Goal: Information Seeking & Learning: Learn about a topic

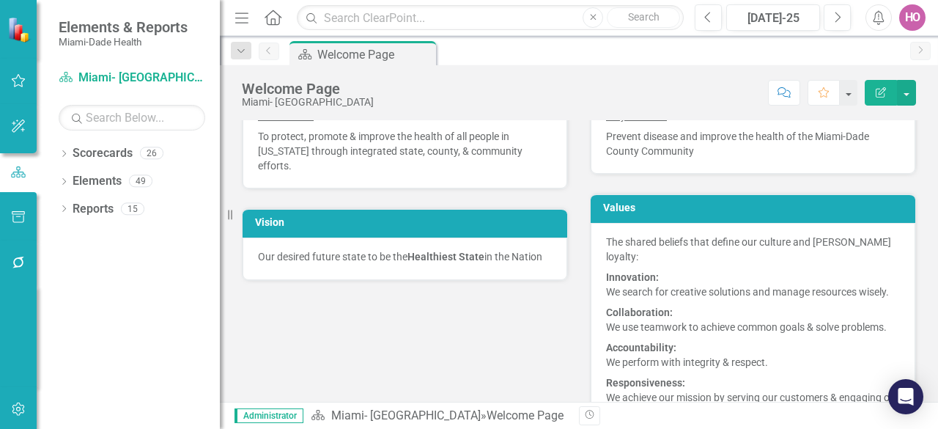
scroll to position [220, 0]
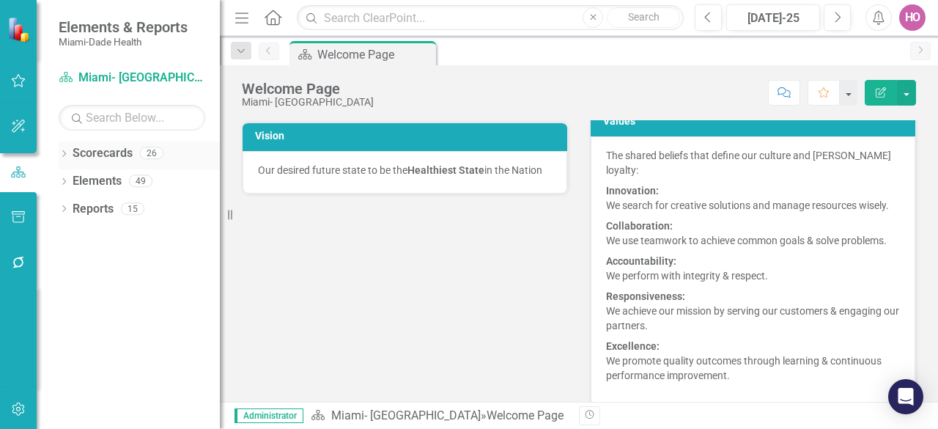
click at [59, 153] on icon "Dropdown" at bounding box center [64, 155] width 10 height 8
click at [75, 180] on icon "Dropdown" at bounding box center [71, 180] width 11 height 9
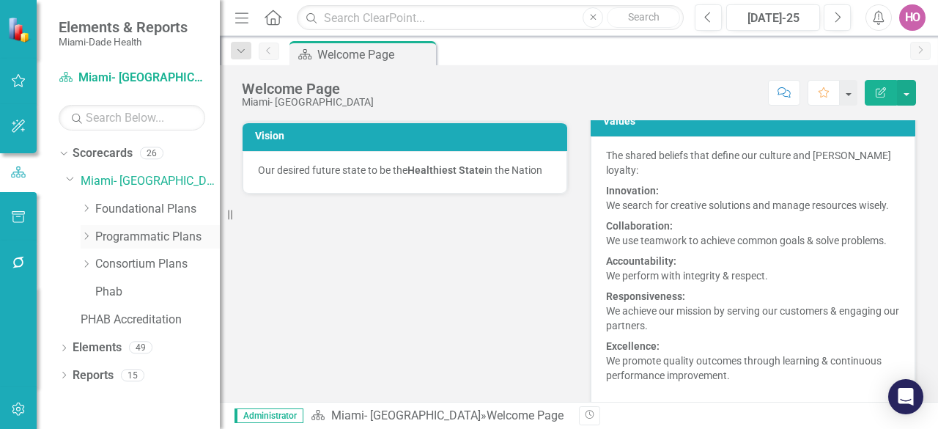
click at [132, 235] on link "Programmatic Plans" at bounding box center [157, 237] width 125 height 17
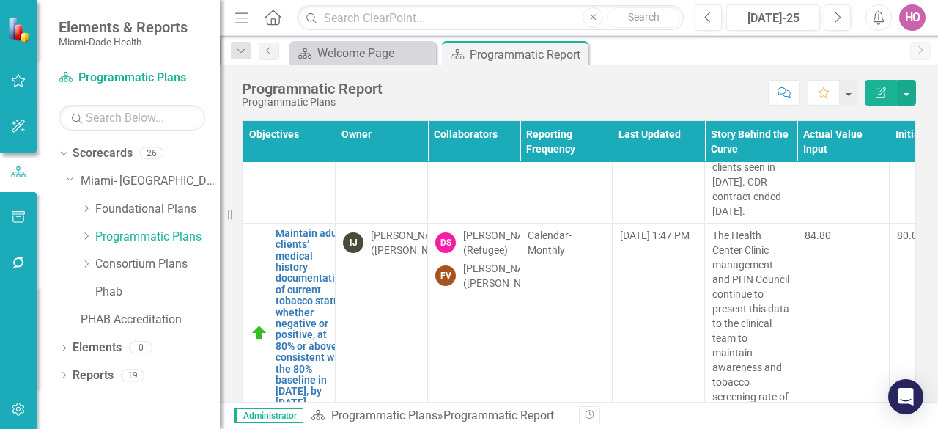
scroll to position [36937, 0]
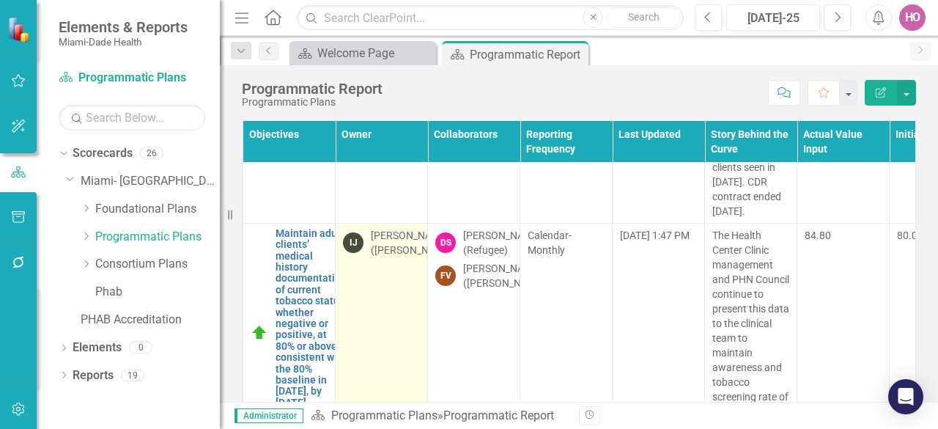
click at [390, 296] on td "IJ [PERSON_NAME] ([PERSON_NAME])" at bounding box center [382, 332] width 92 height 219
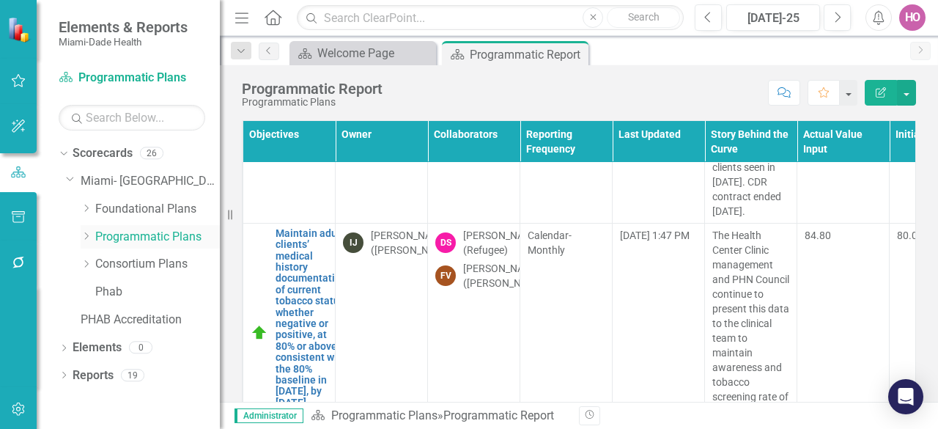
click at [127, 236] on link "Programmatic Plans" at bounding box center [157, 237] width 125 height 17
click at [89, 237] on icon "Dropdown" at bounding box center [86, 236] width 11 height 9
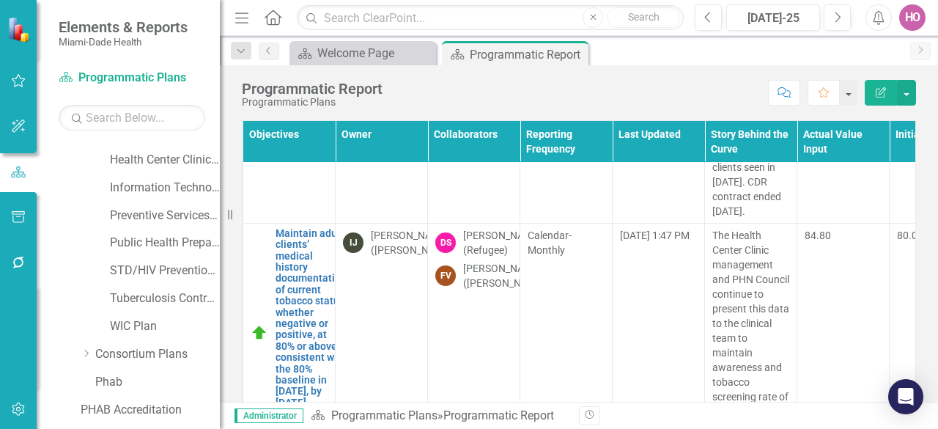
scroll to position [220, 0]
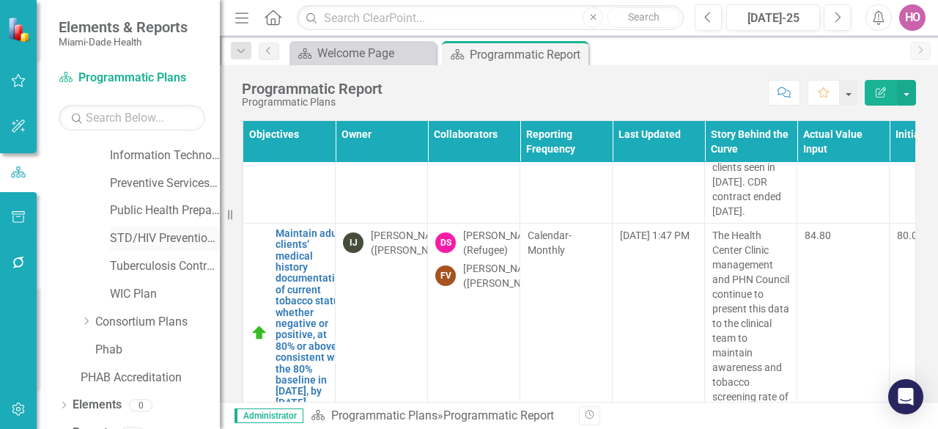
click at [152, 240] on link "STD/HIV Prevention and Control Plan" at bounding box center [165, 238] width 110 height 17
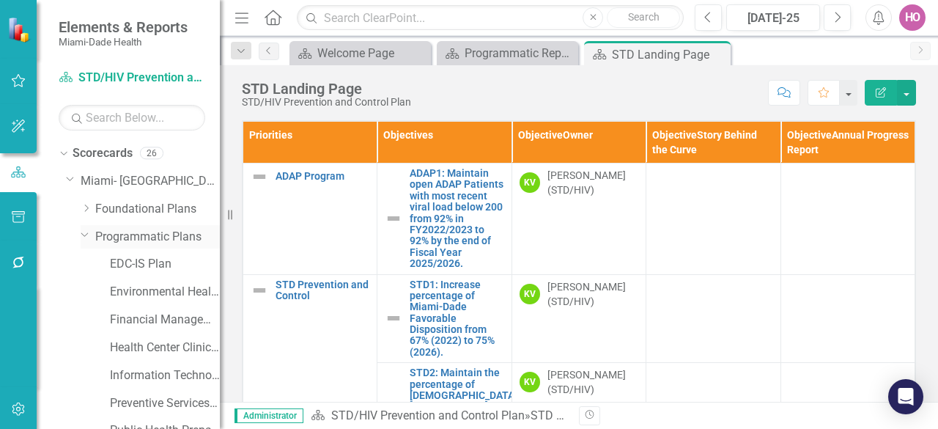
click at [128, 233] on link "Programmatic Plans" at bounding box center [157, 237] width 125 height 17
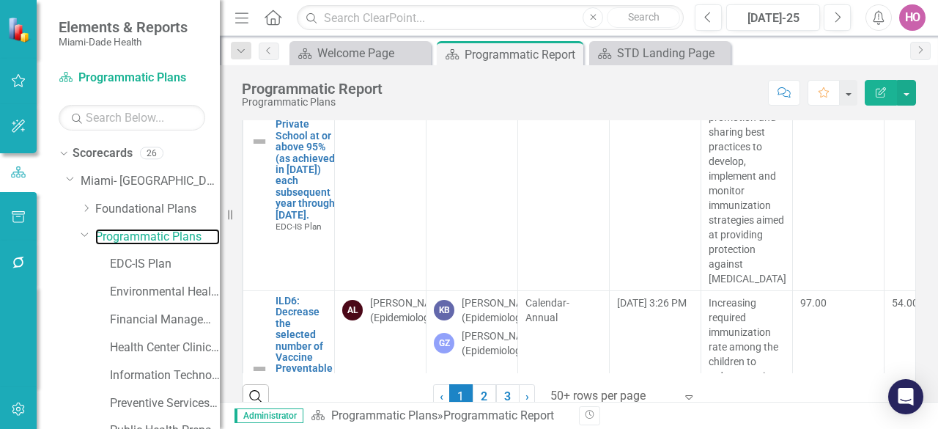
scroll to position [79, 0]
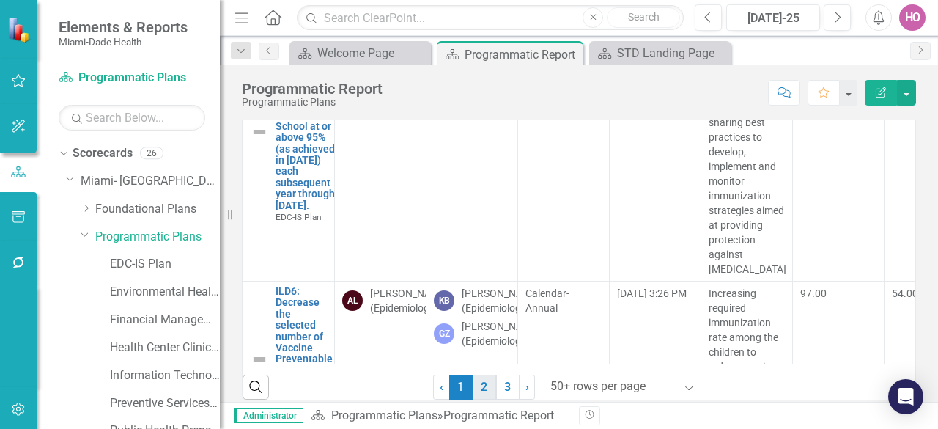
click at [478, 378] on link "2" at bounding box center [484, 387] width 23 height 25
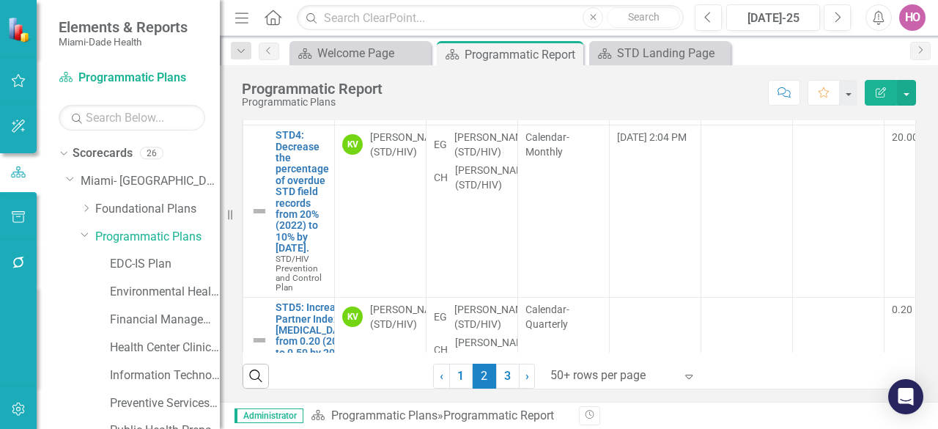
scroll to position [8797, 0]
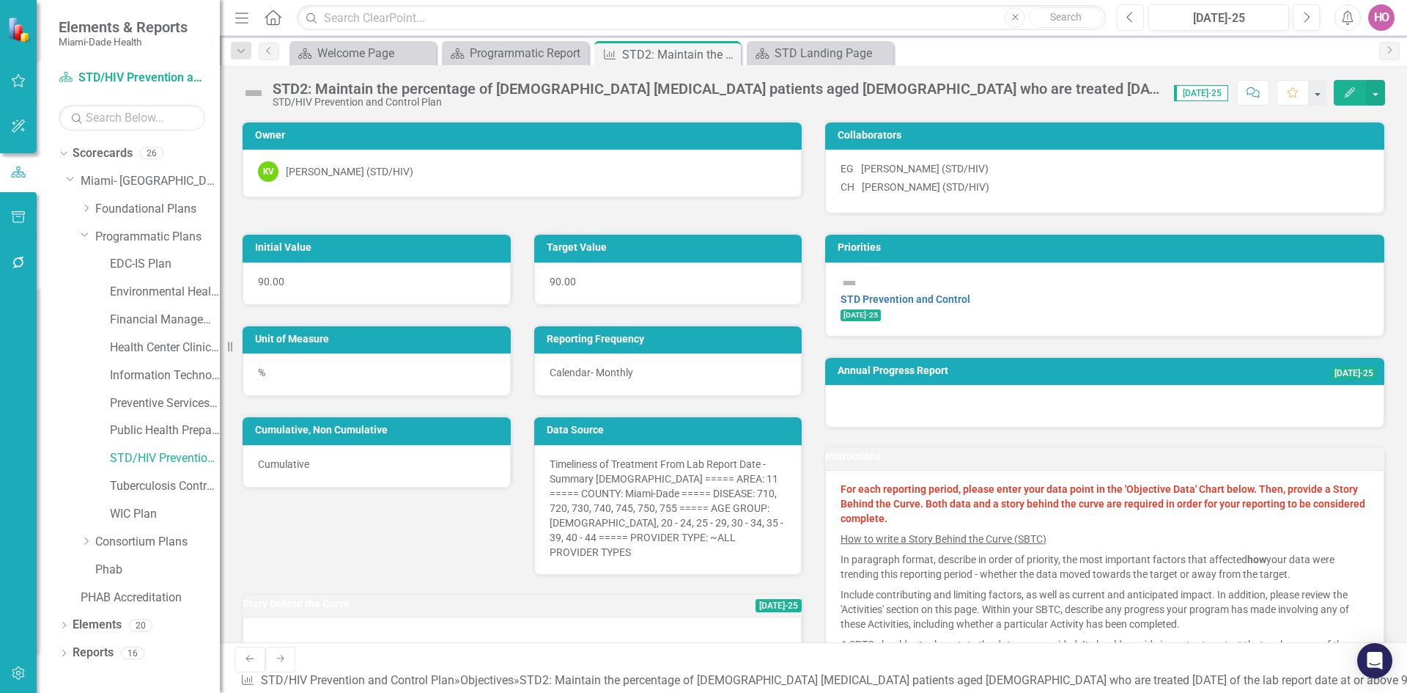
click at [938, 15] on icon "Previous" at bounding box center [1131, 17] width 8 height 13
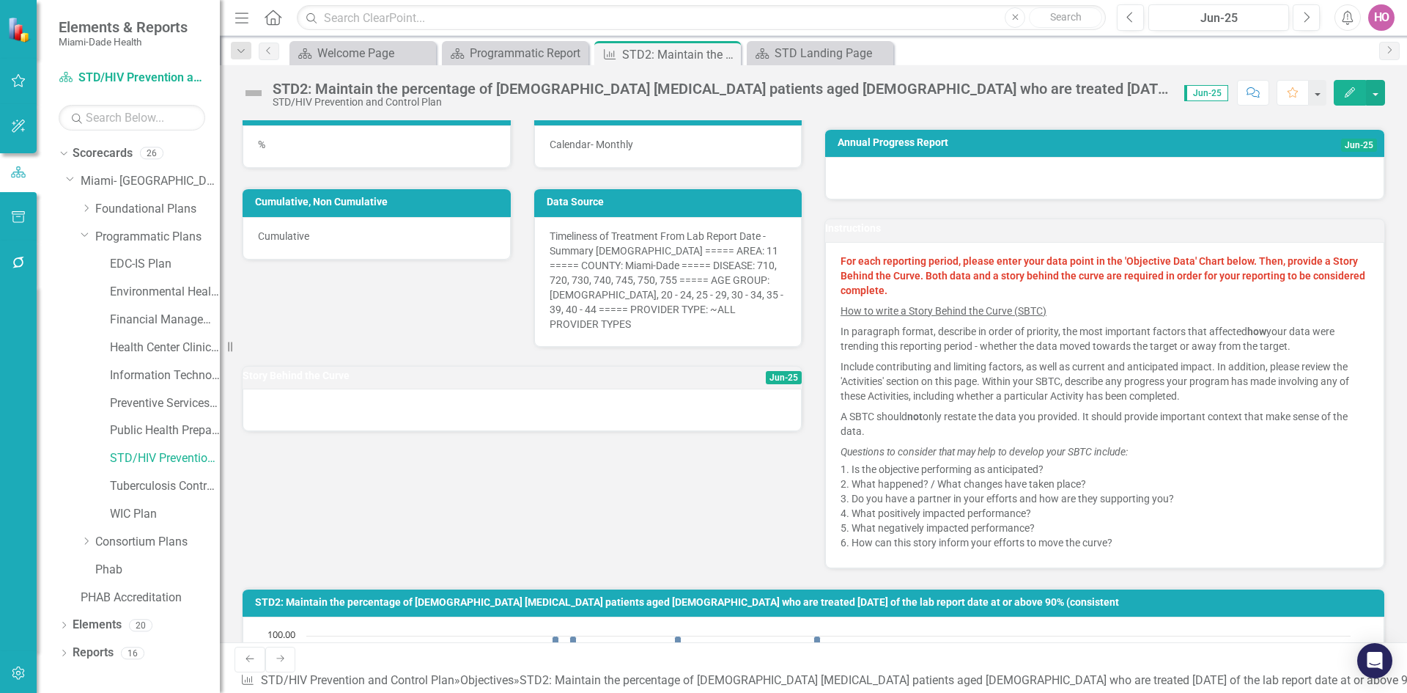
scroll to position [220, 0]
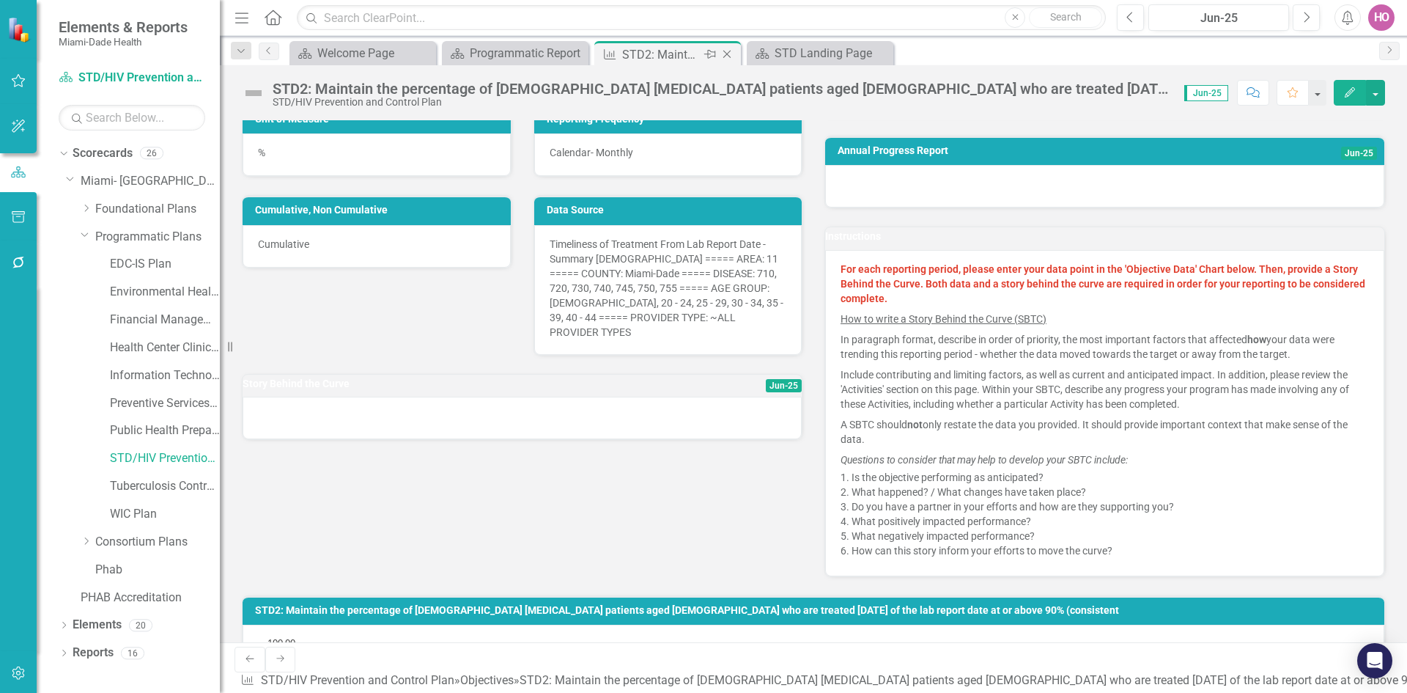
click at [728, 54] on icon at bounding box center [728, 55] width 8 height 8
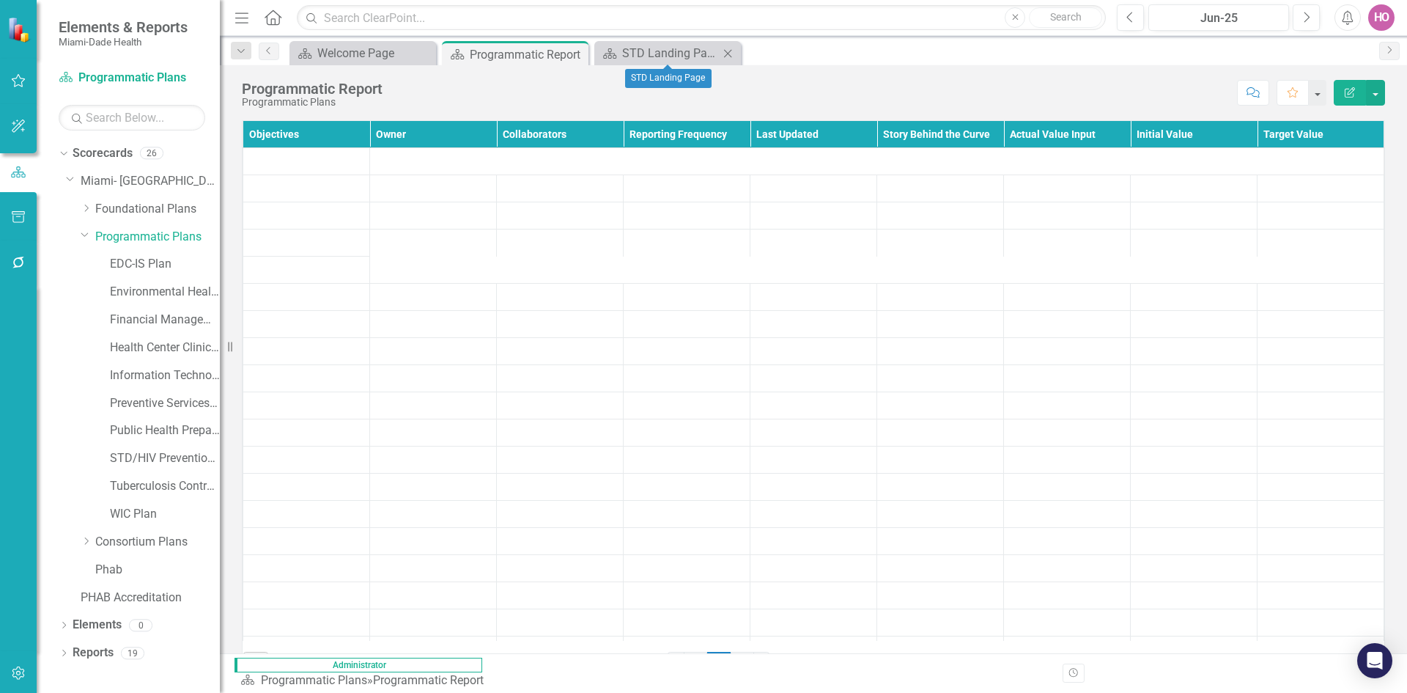
click at [729, 53] on icon "Close" at bounding box center [728, 54] width 15 height 12
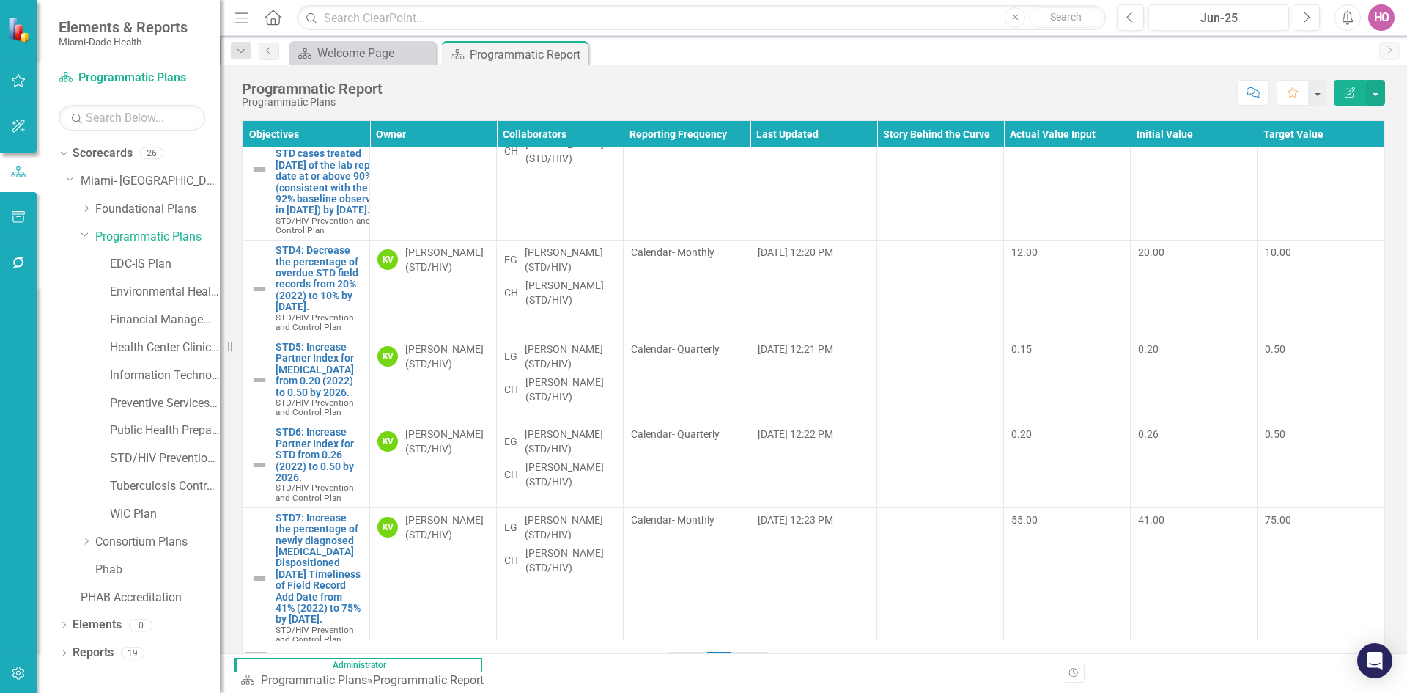
scroll to position [9017, 0]
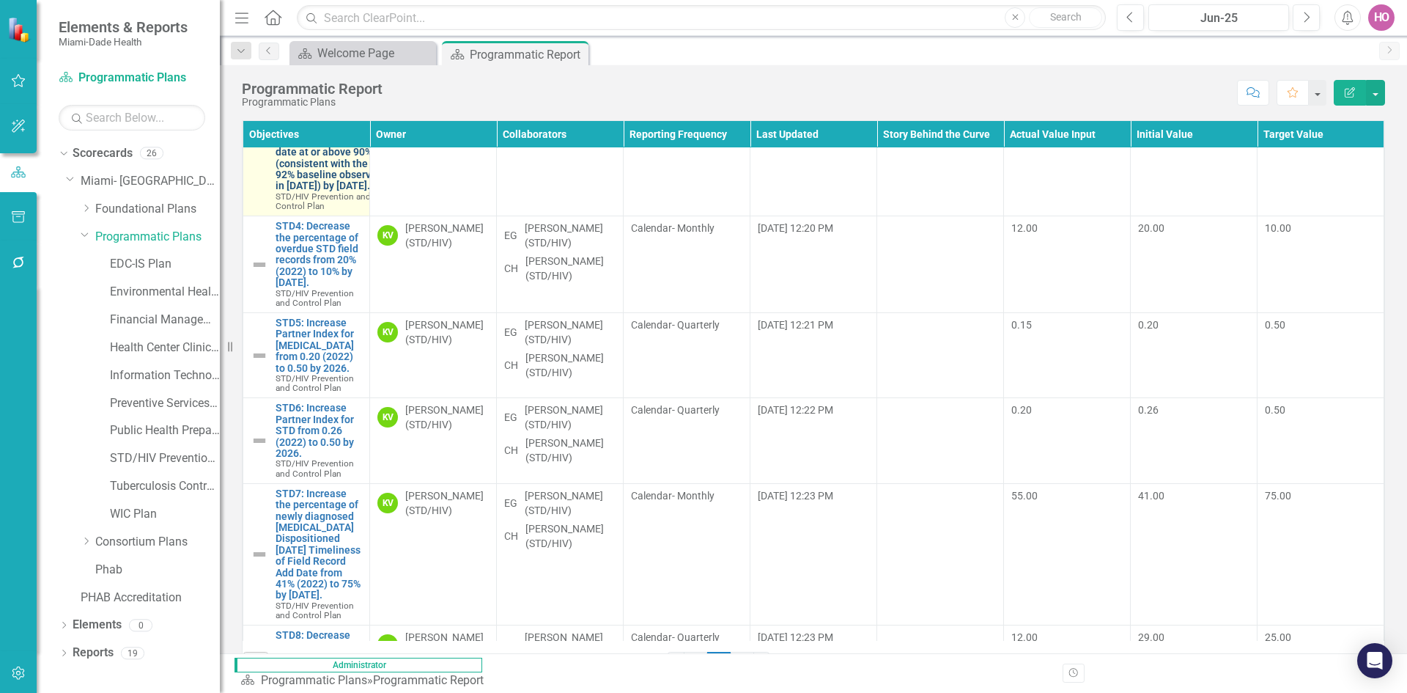
click at [316, 192] on link "STD3: Maintain the percentage of pregnant [DEMOGRAPHIC_DATA] STD cases treated …" at bounding box center [330, 135] width 108 height 113
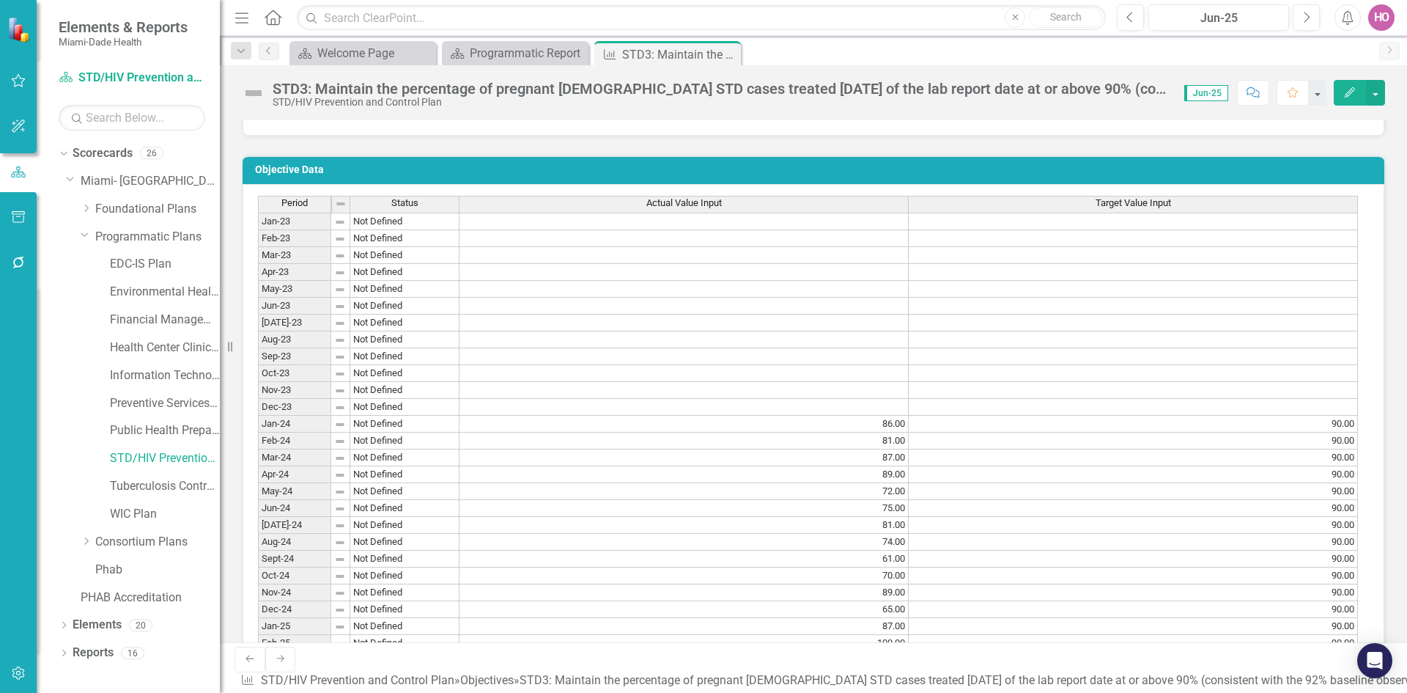
scroll to position [1173, 0]
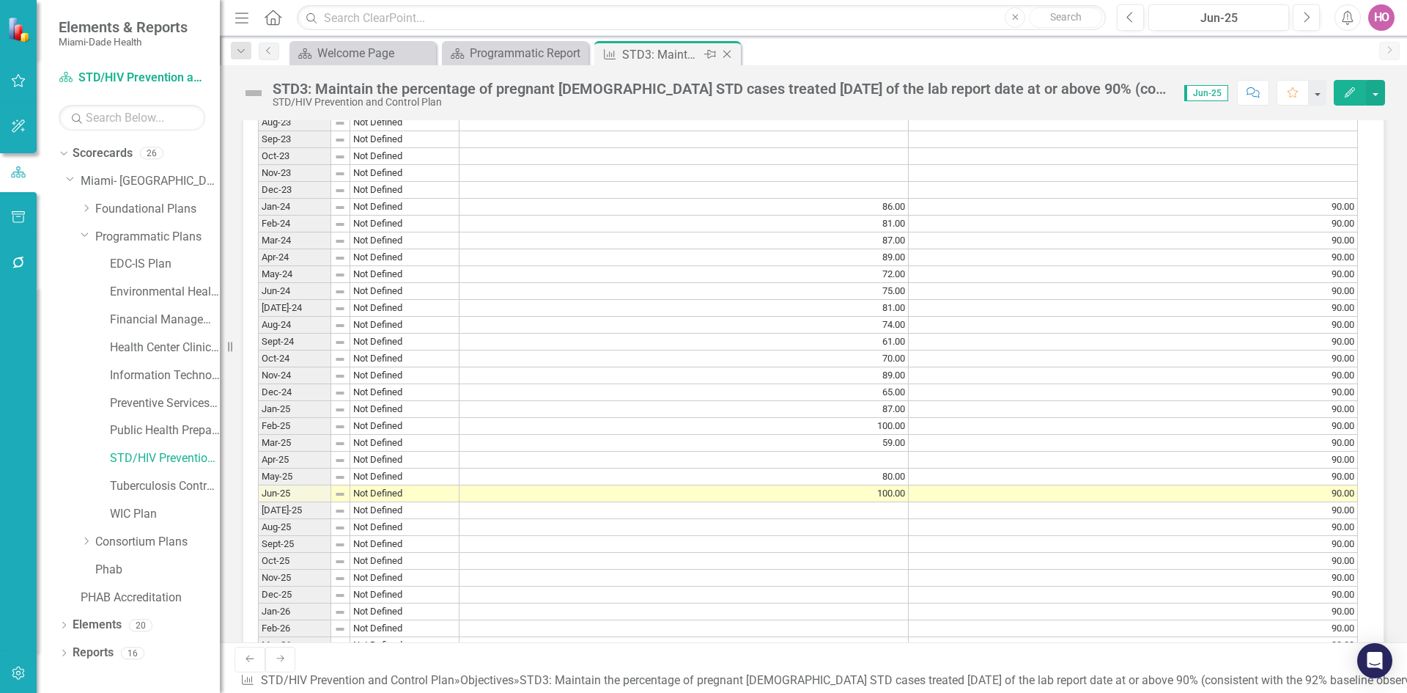
click at [729, 56] on icon at bounding box center [728, 55] width 8 height 8
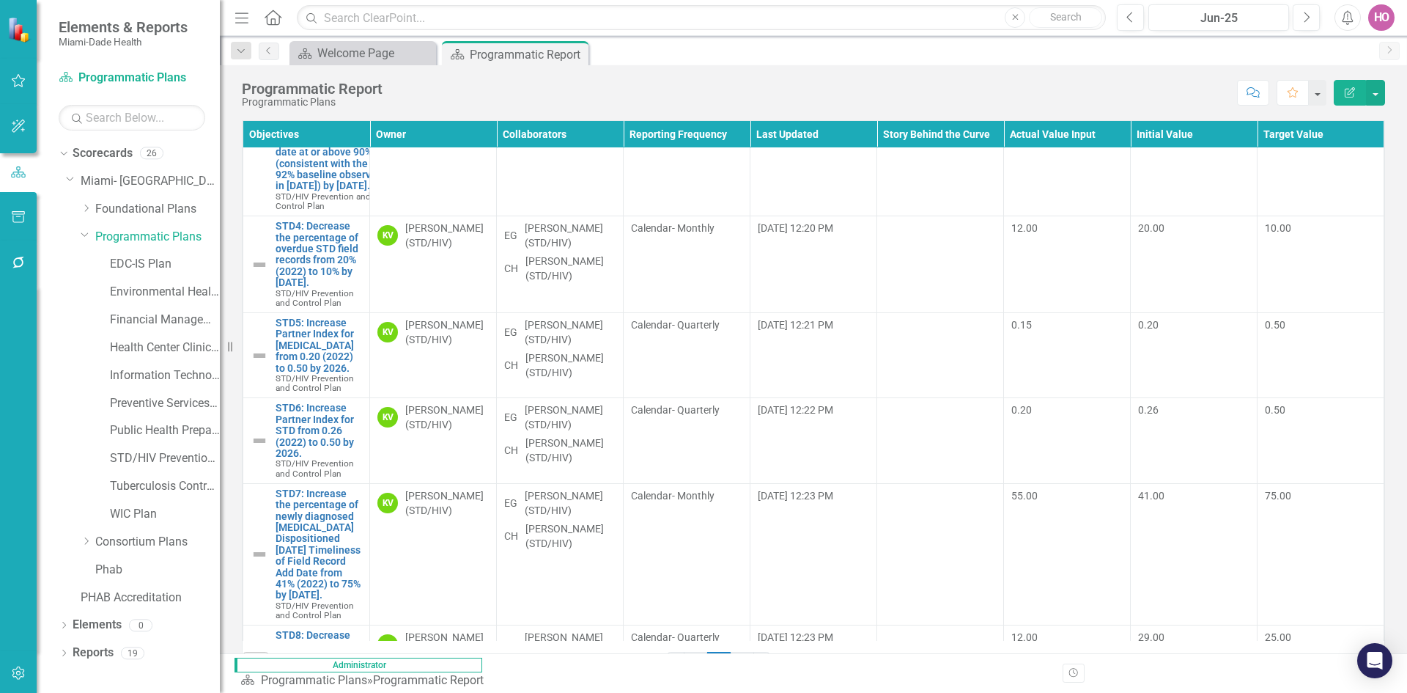
scroll to position [9090, 0]
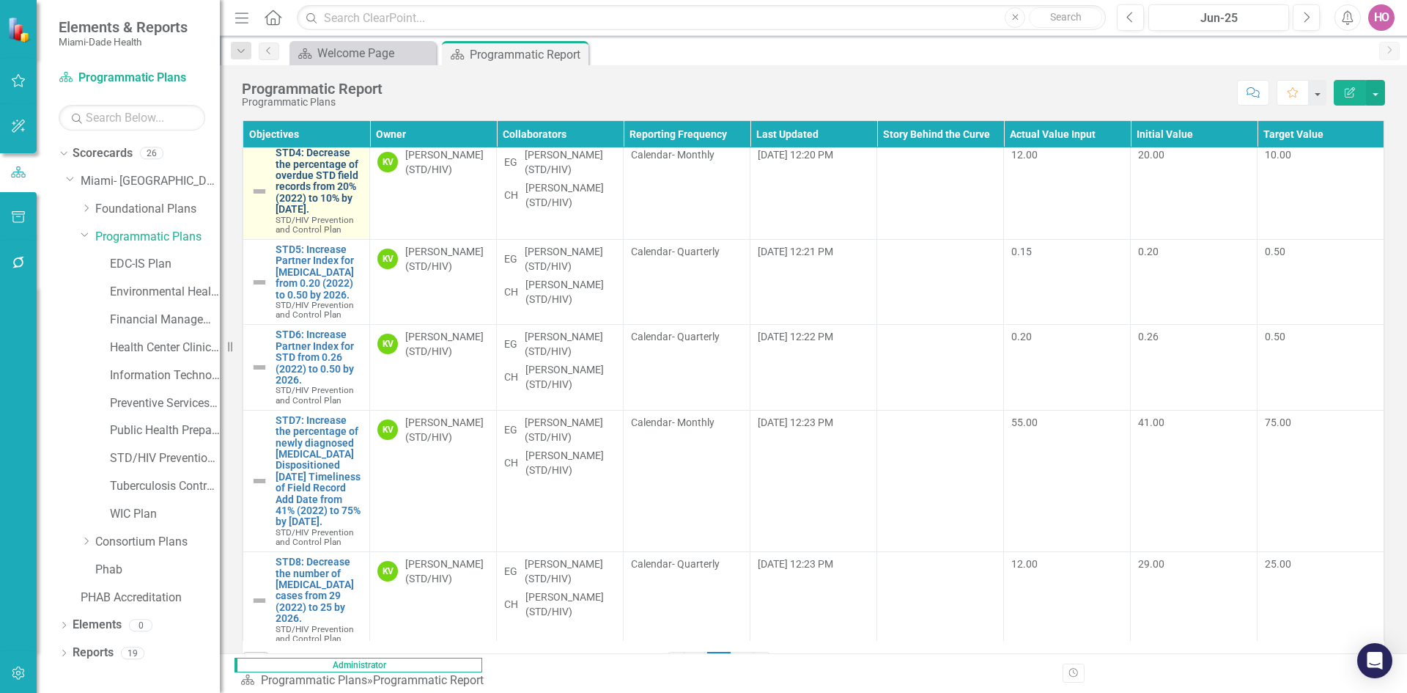
click at [301, 215] on link "STD4: Decrease the percentage of overdue STD field records from 20% (2022) to 1…" at bounding box center [319, 180] width 86 height 67
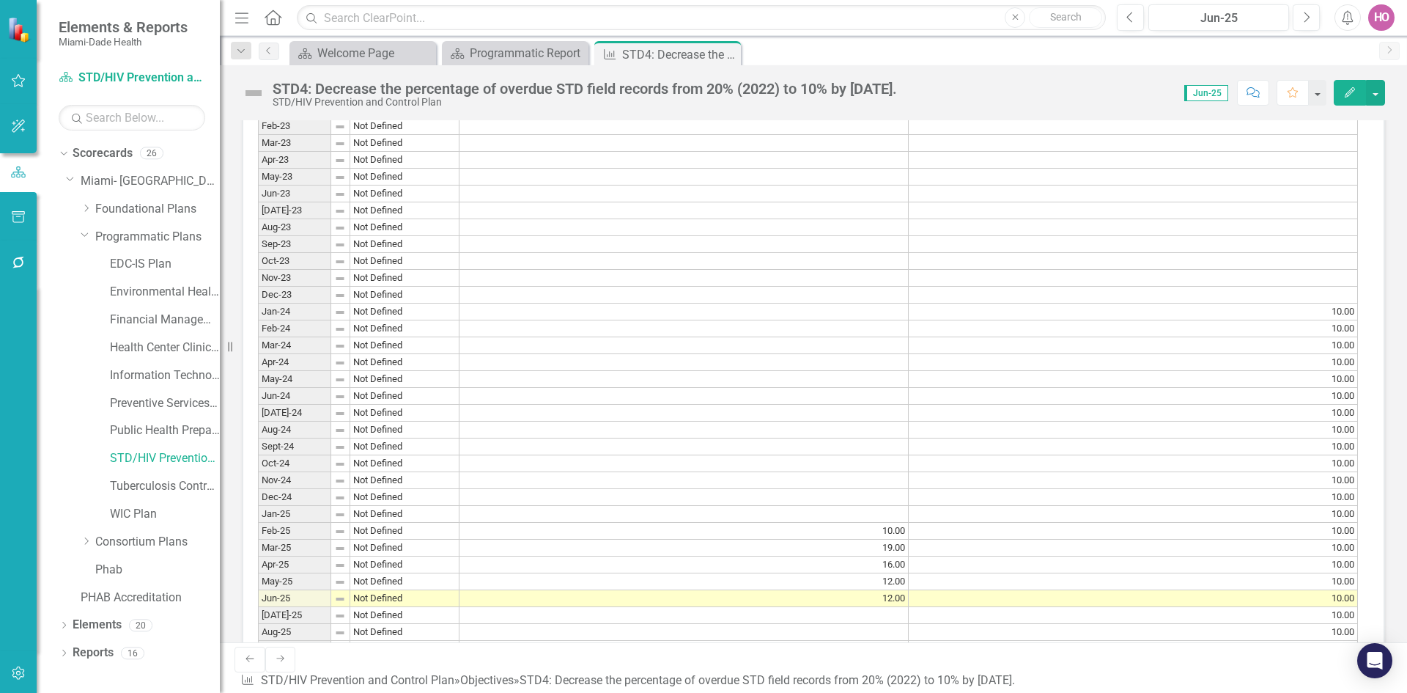
scroll to position [1100, 0]
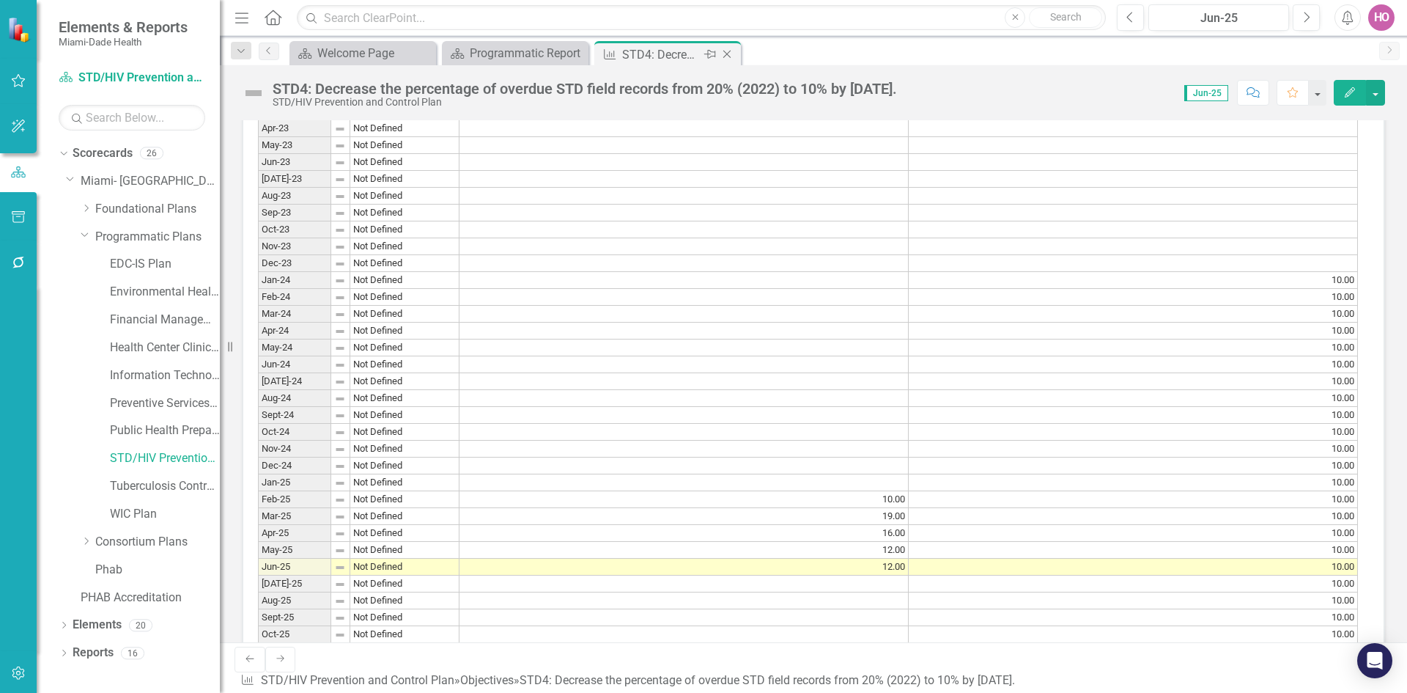
click at [730, 53] on icon "Close" at bounding box center [727, 54] width 15 height 12
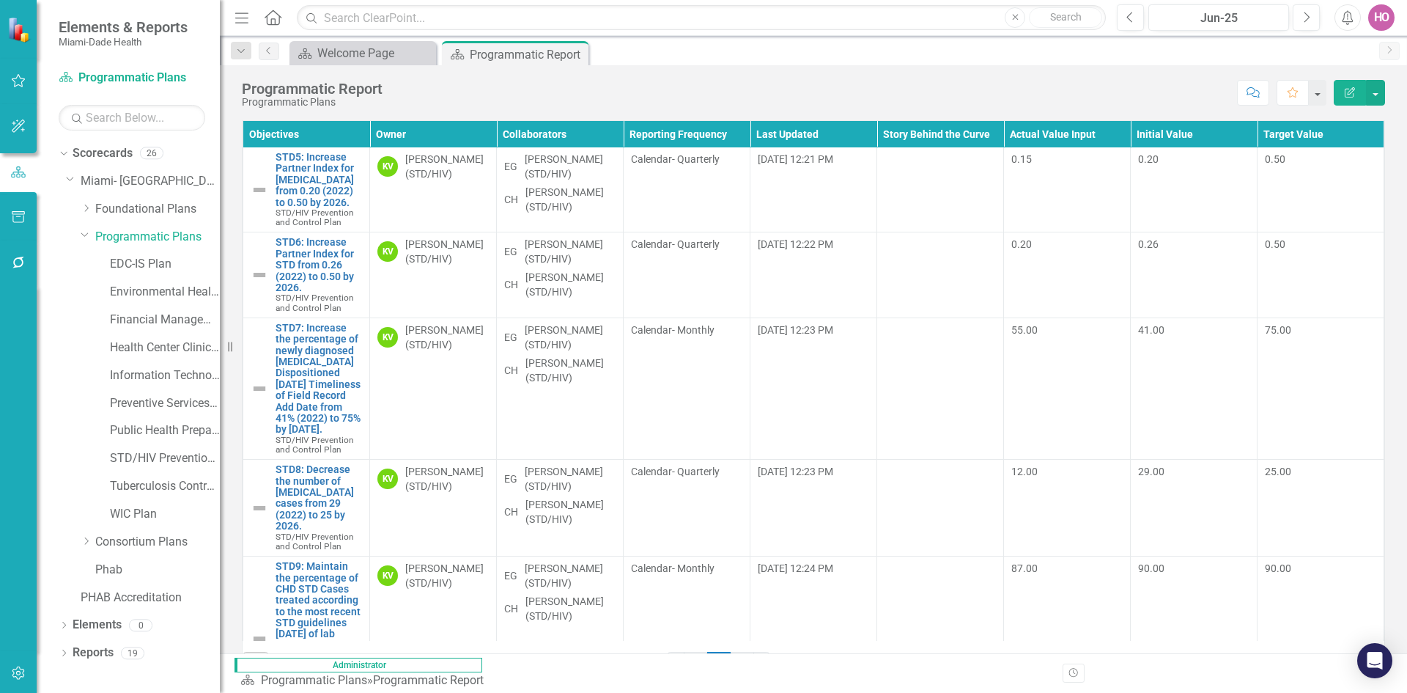
scroll to position [9310, 0]
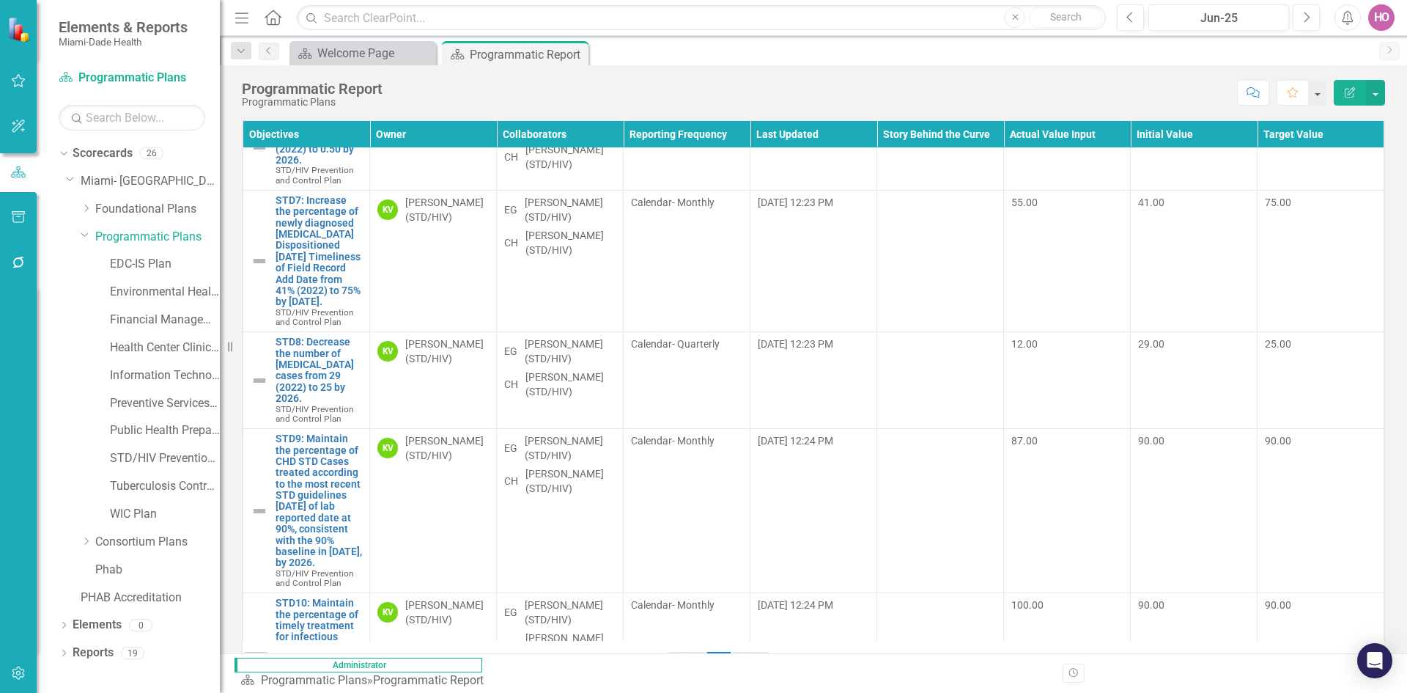
click at [301, 81] on link "STD5: Increase Partner Index for [MEDICAL_DATA] from 0.20 (2022) to 0.50 by 202…" at bounding box center [319, 52] width 86 height 56
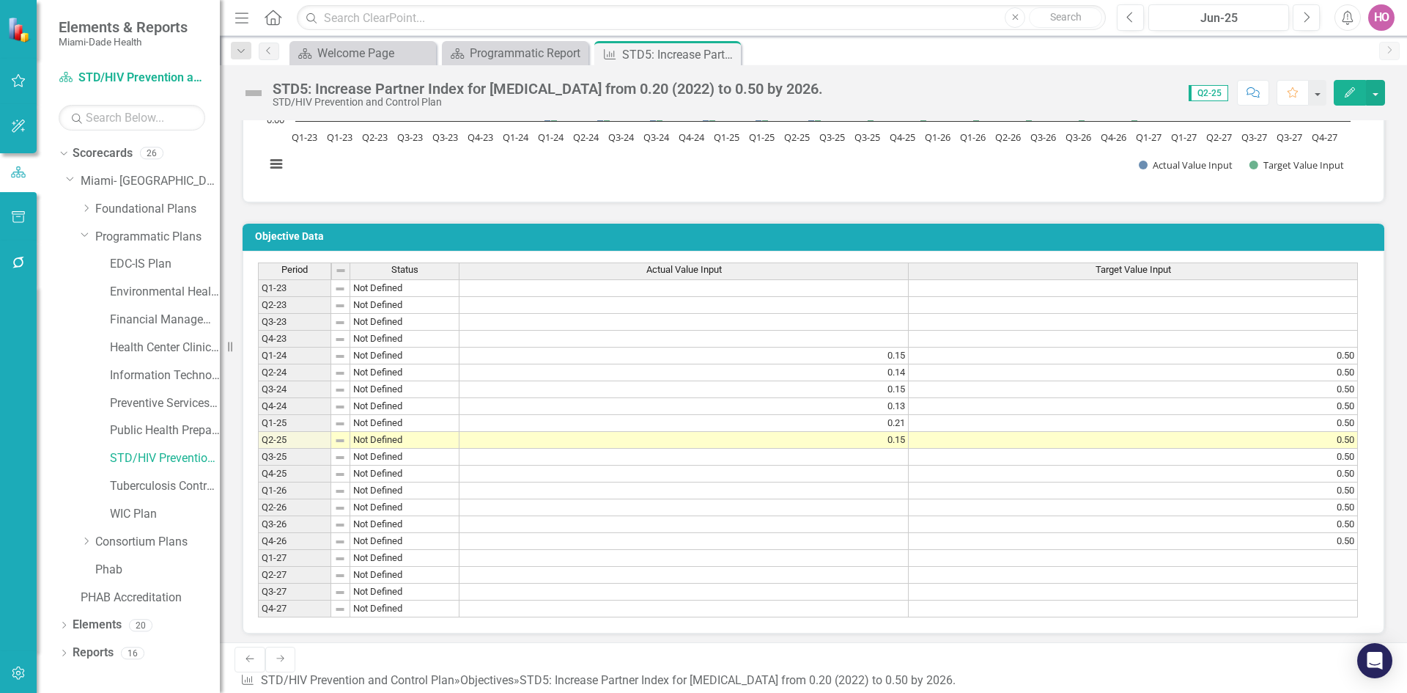
scroll to position [953, 0]
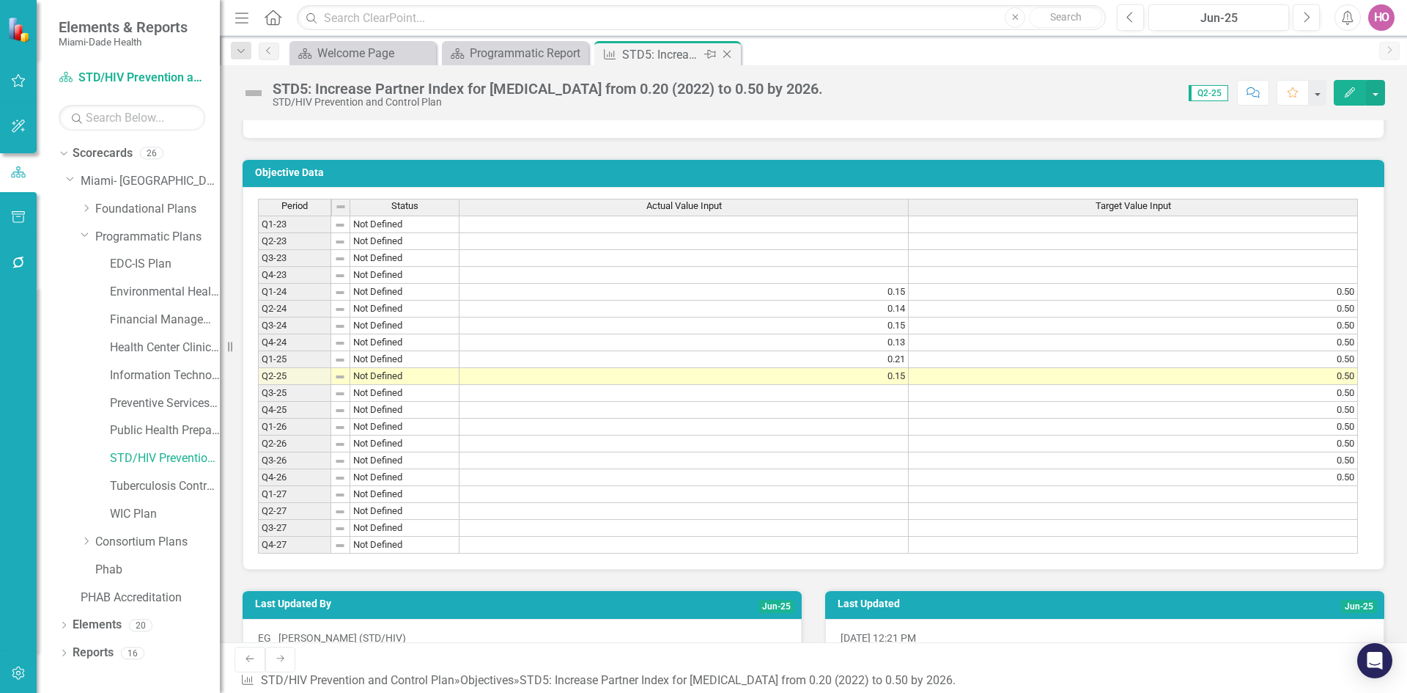
click at [729, 54] on icon "Close" at bounding box center [727, 54] width 15 height 12
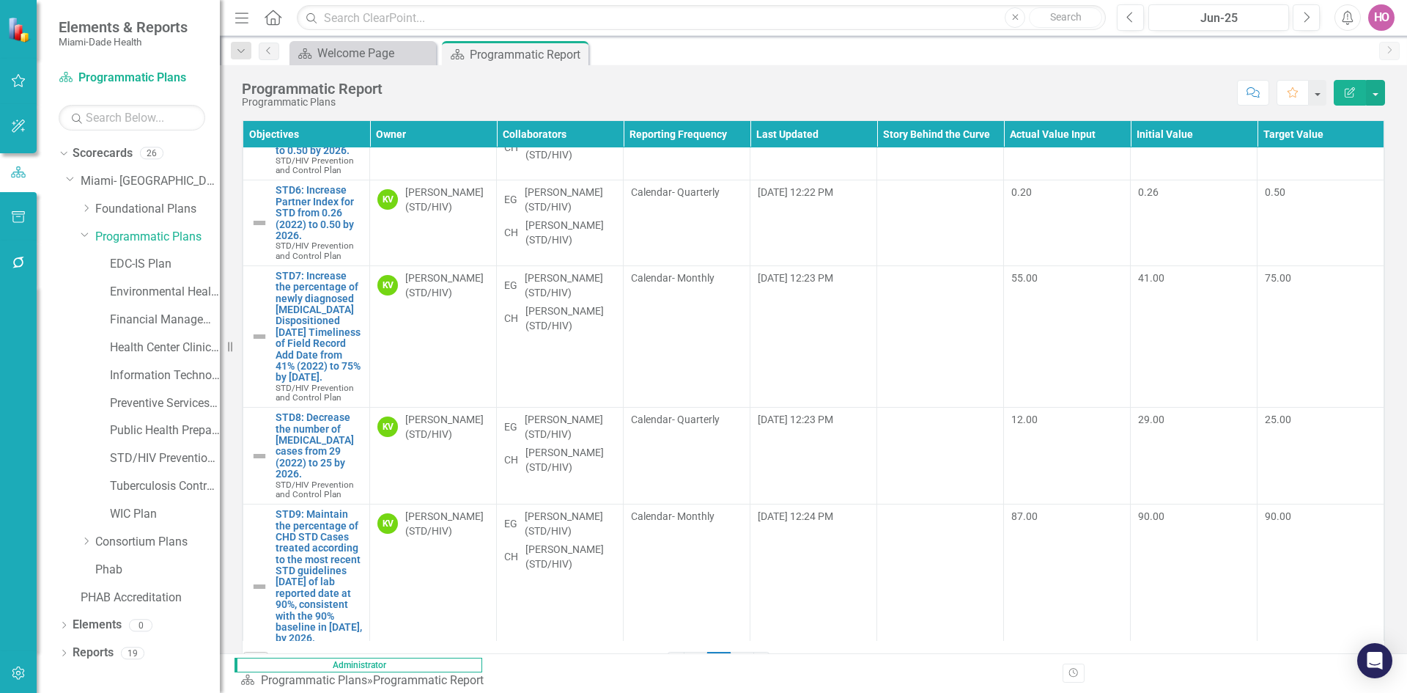
scroll to position [9310, 0]
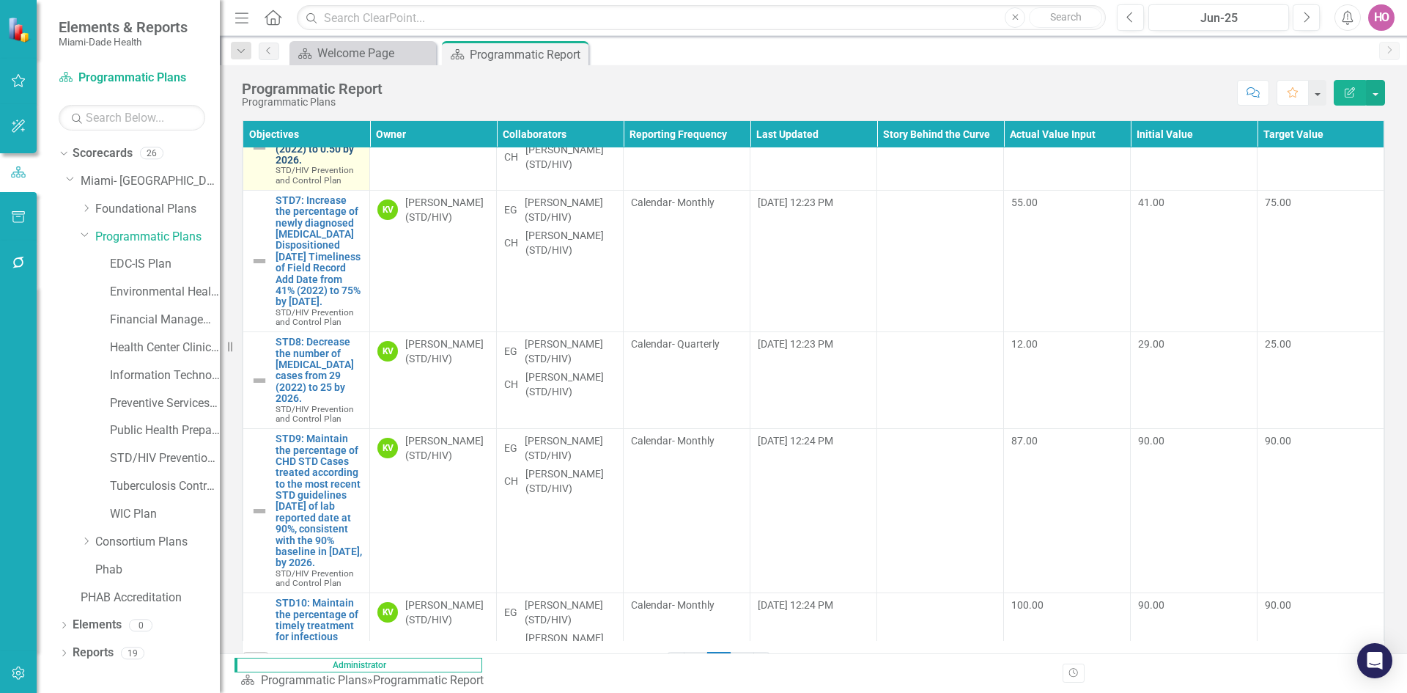
click at [317, 166] on link "STD6: Increase Partner Index for STD from 0.26 (2022) to 0.50 by 2026." at bounding box center [319, 137] width 86 height 56
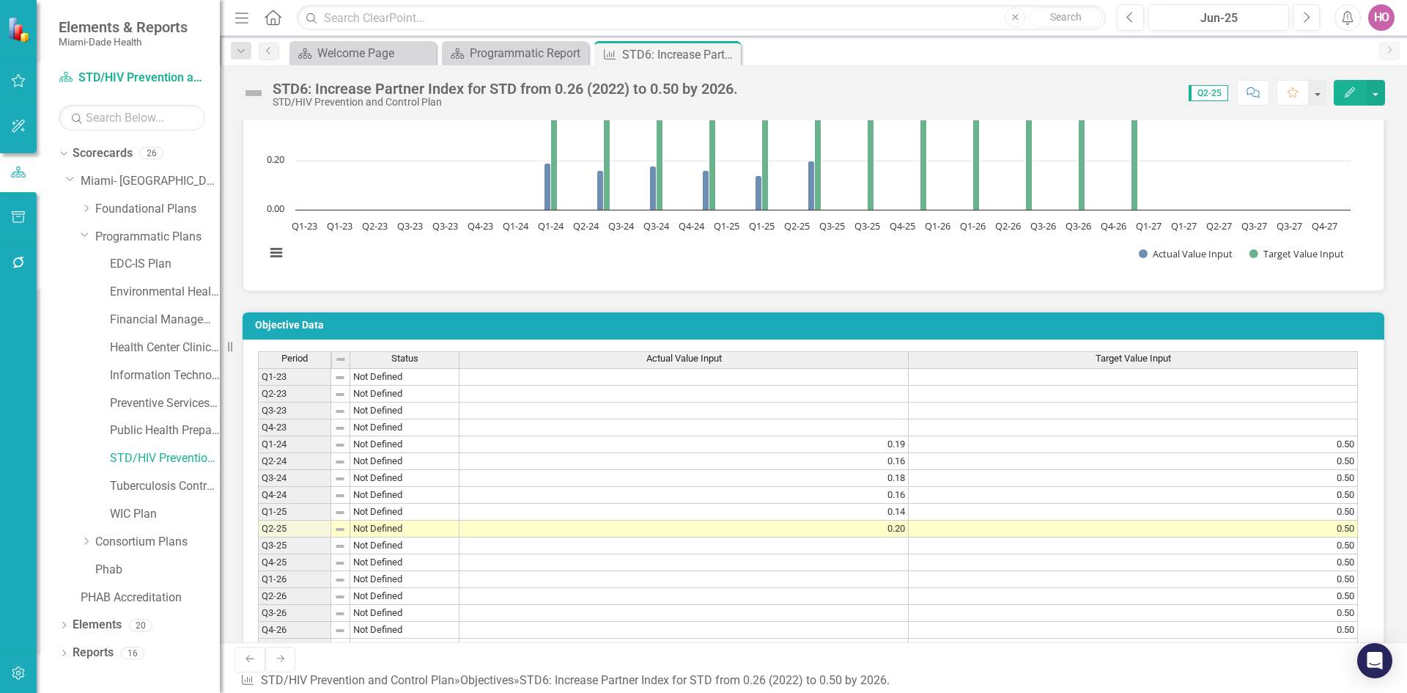
scroll to position [880, 0]
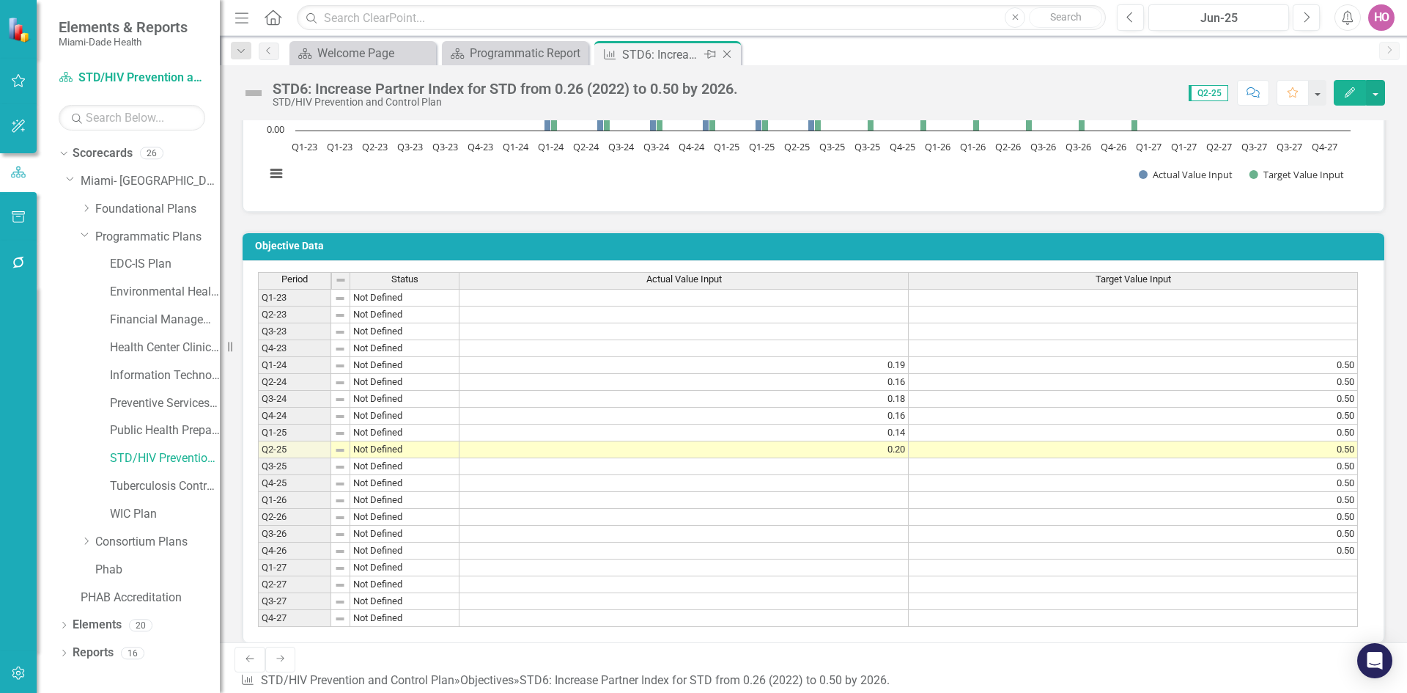
click at [725, 55] on icon "Close" at bounding box center [727, 54] width 15 height 12
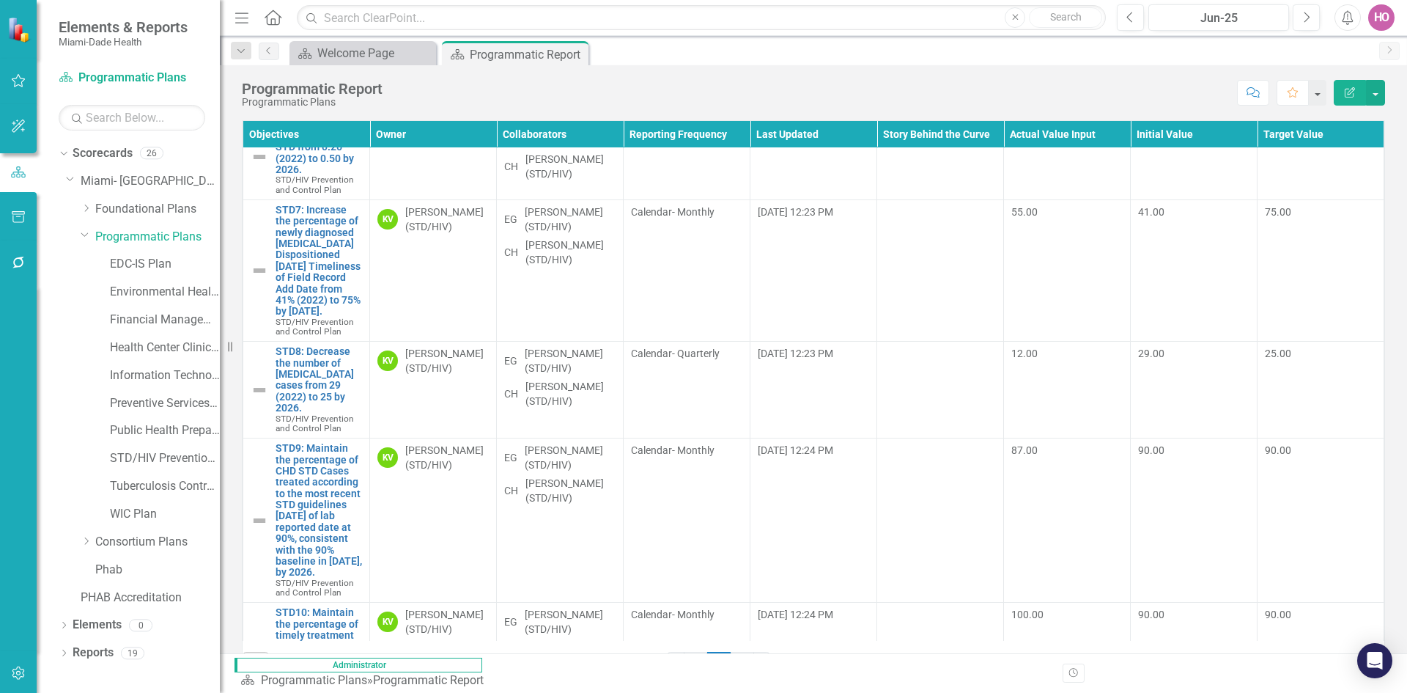
scroll to position [9456, 0]
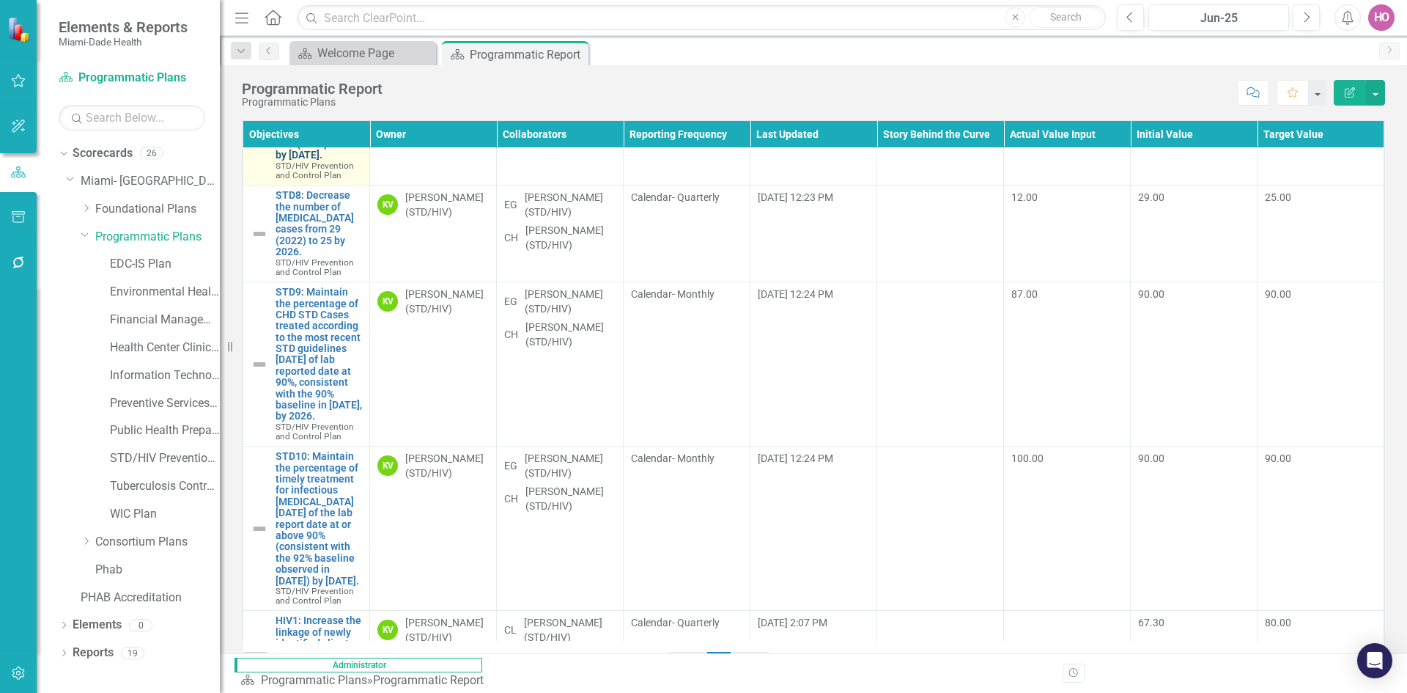
click at [310, 161] on link "STD7: Increase the percentage of newly diagnosed [MEDICAL_DATA] Dispositioned […" at bounding box center [319, 104] width 86 height 113
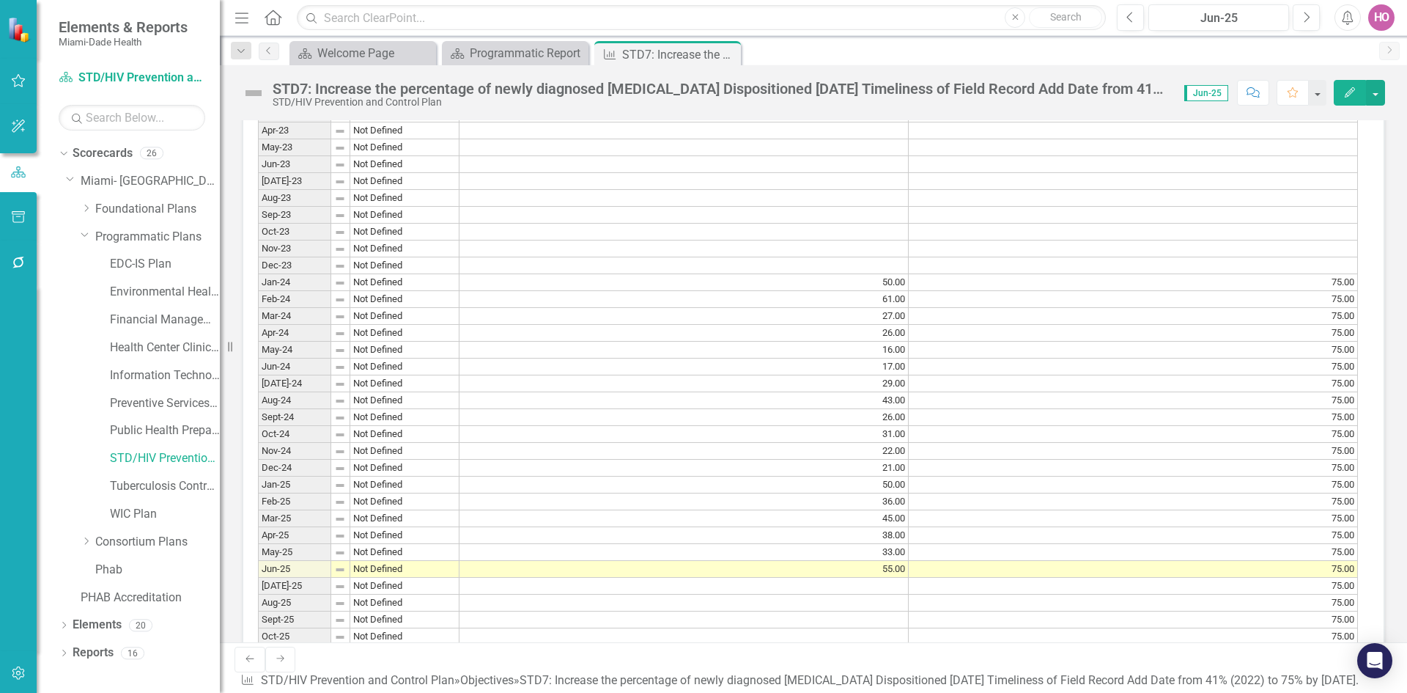
scroll to position [1100, 0]
click at [15, 264] on icon "button" at bounding box center [18, 263] width 15 height 12
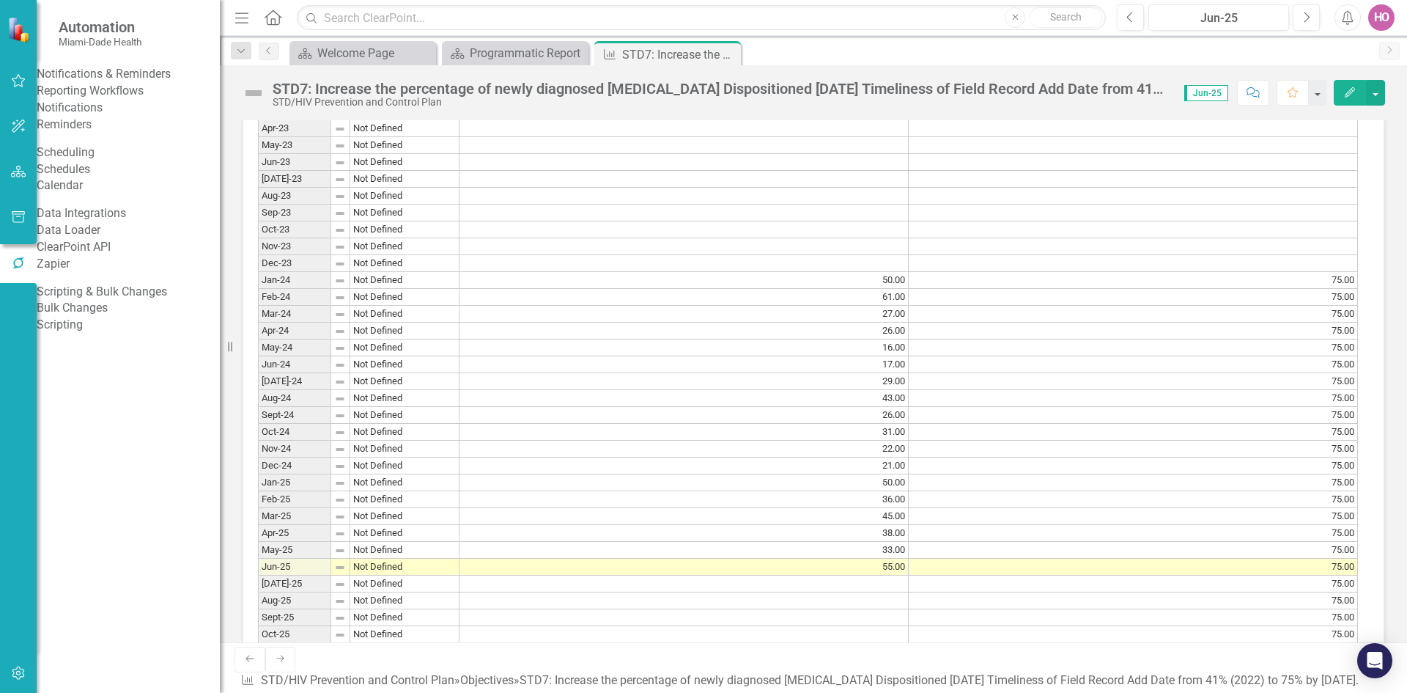
click at [84, 133] on link "Reminders" at bounding box center [128, 125] width 183 height 17
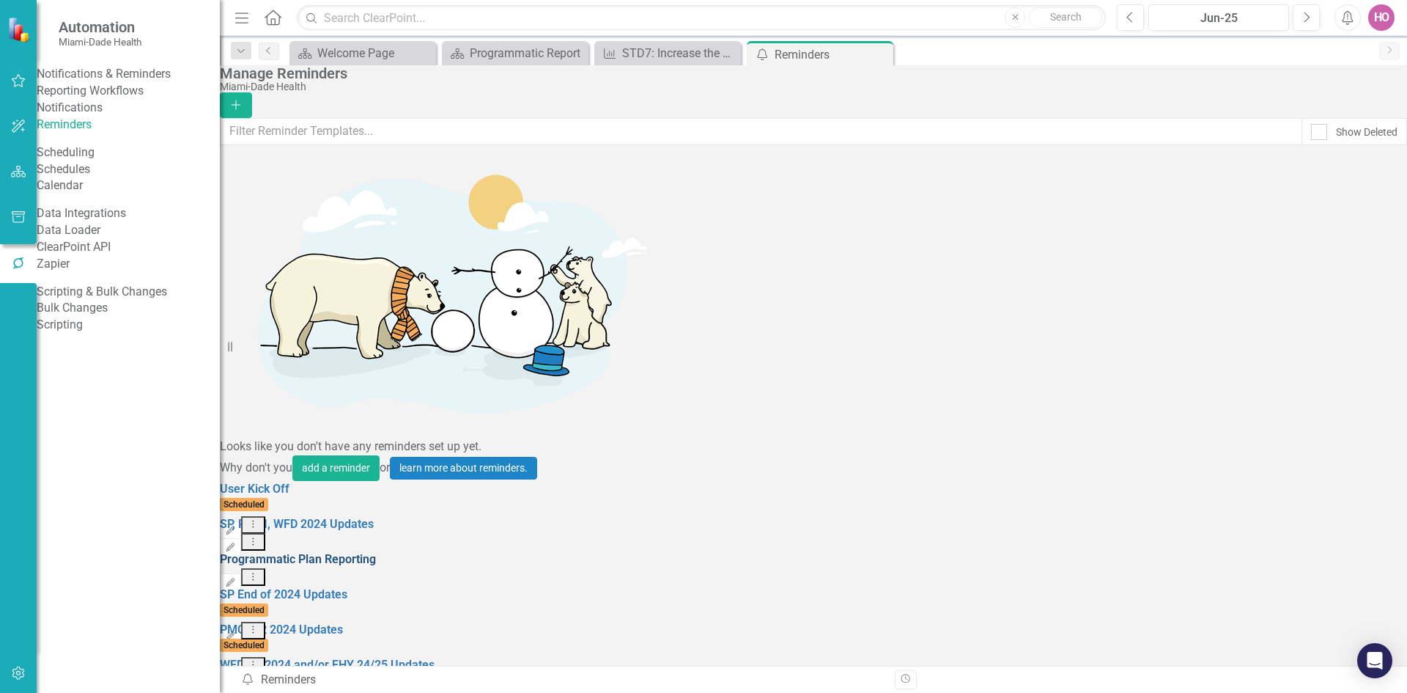
click at [339, 428] on link "Programmatic Plan Reporting" at bounding box center [298, 559] width 156 height 14
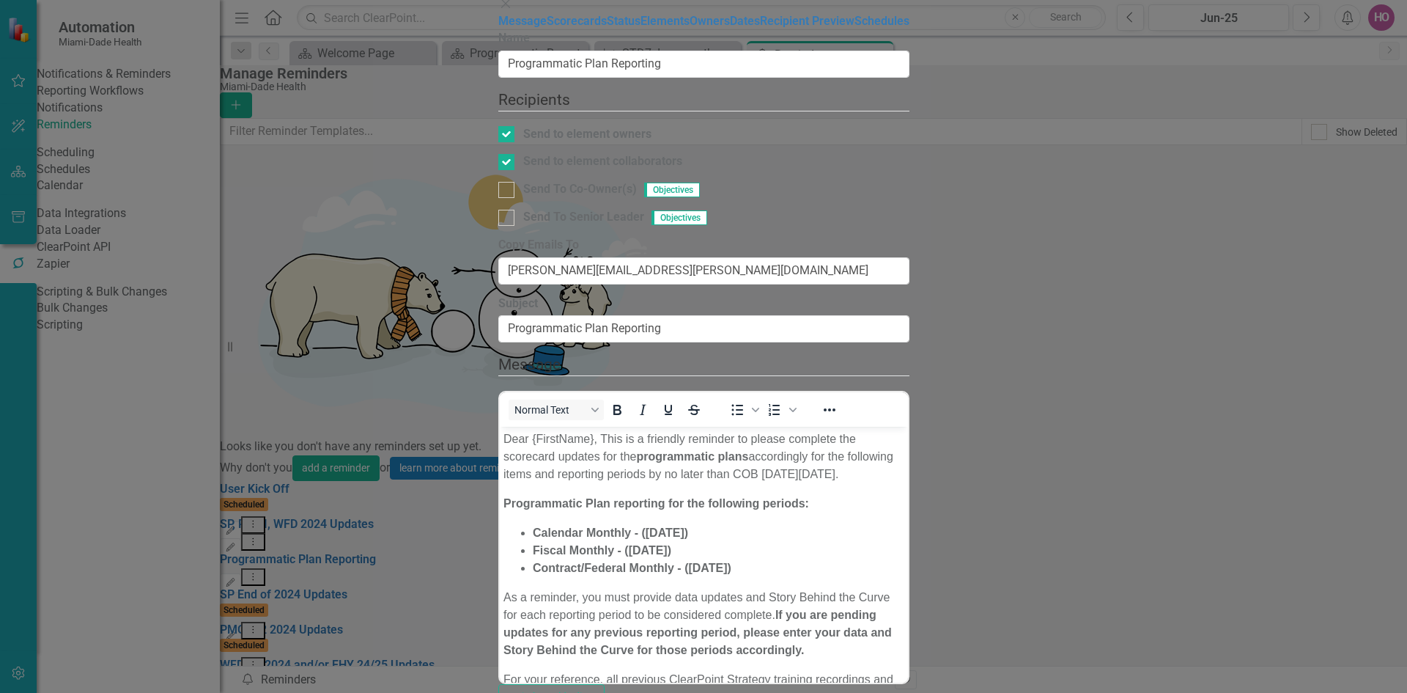
click at [513, 10] on icon "Close" at bounding box center [505, 4] width 15 height 12
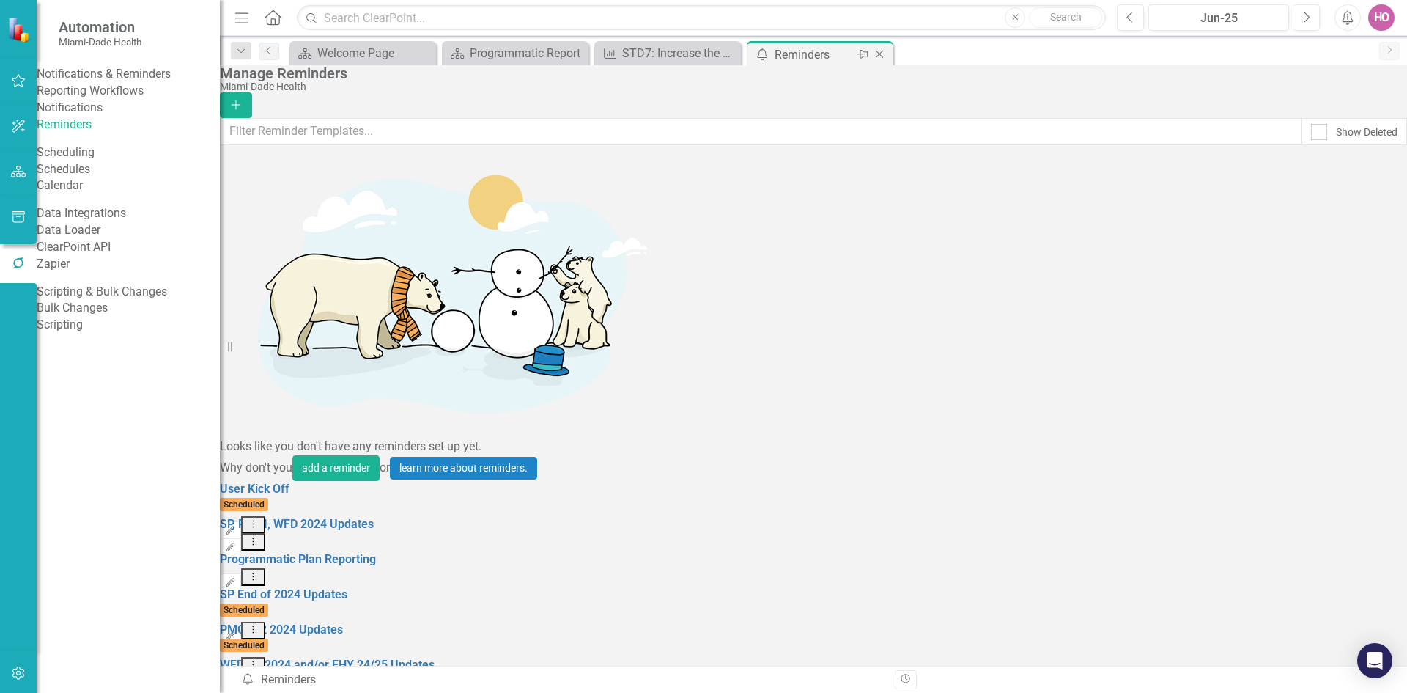
click at [878, 54] on icon "Close" at bounding box center [879, 54] width 15 height 12
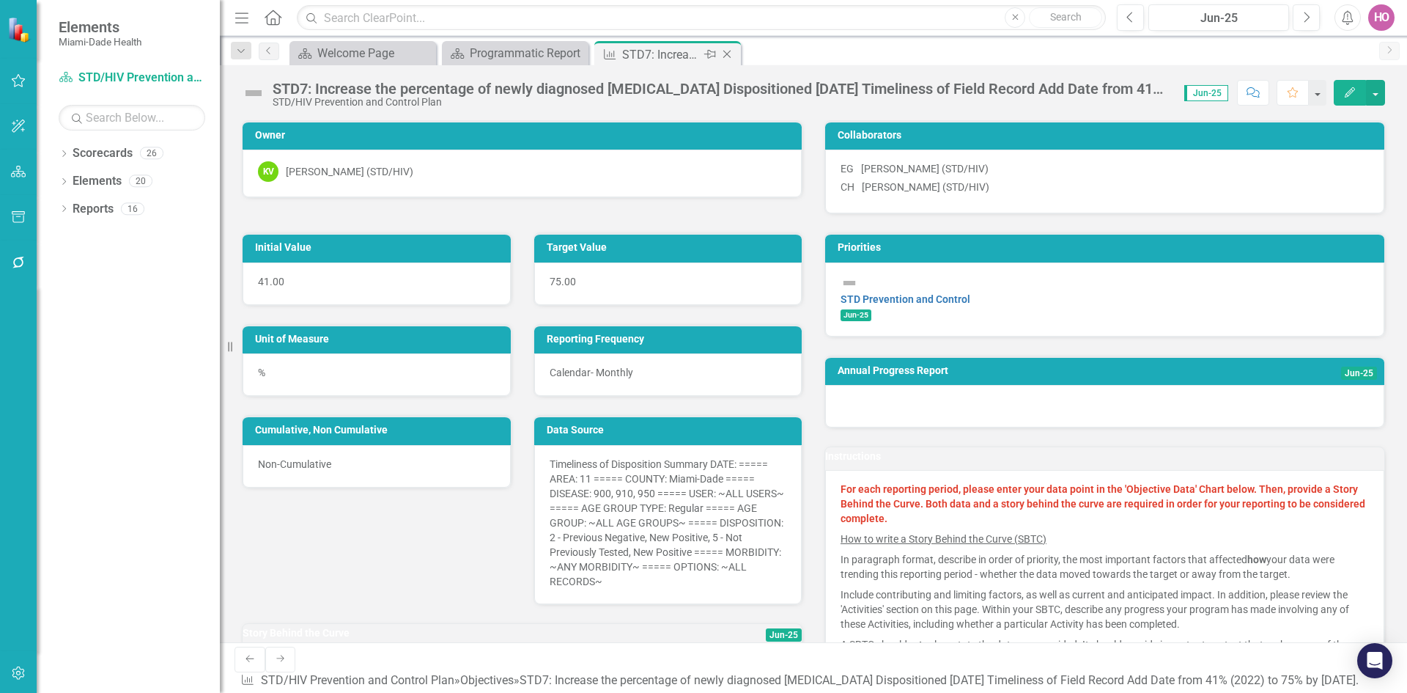
click at [729, 53] on icon at bounding box center [728, 55] width 8 height 8
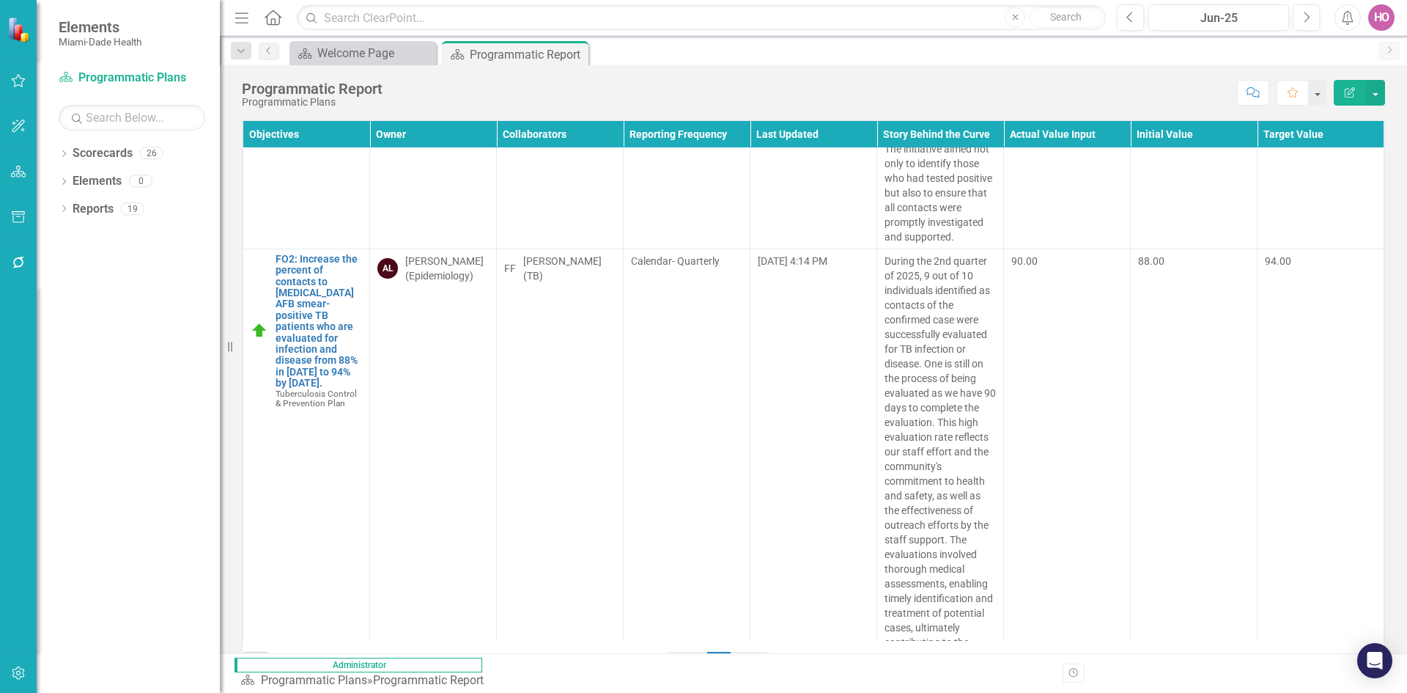
scroll to position [12095, 0]
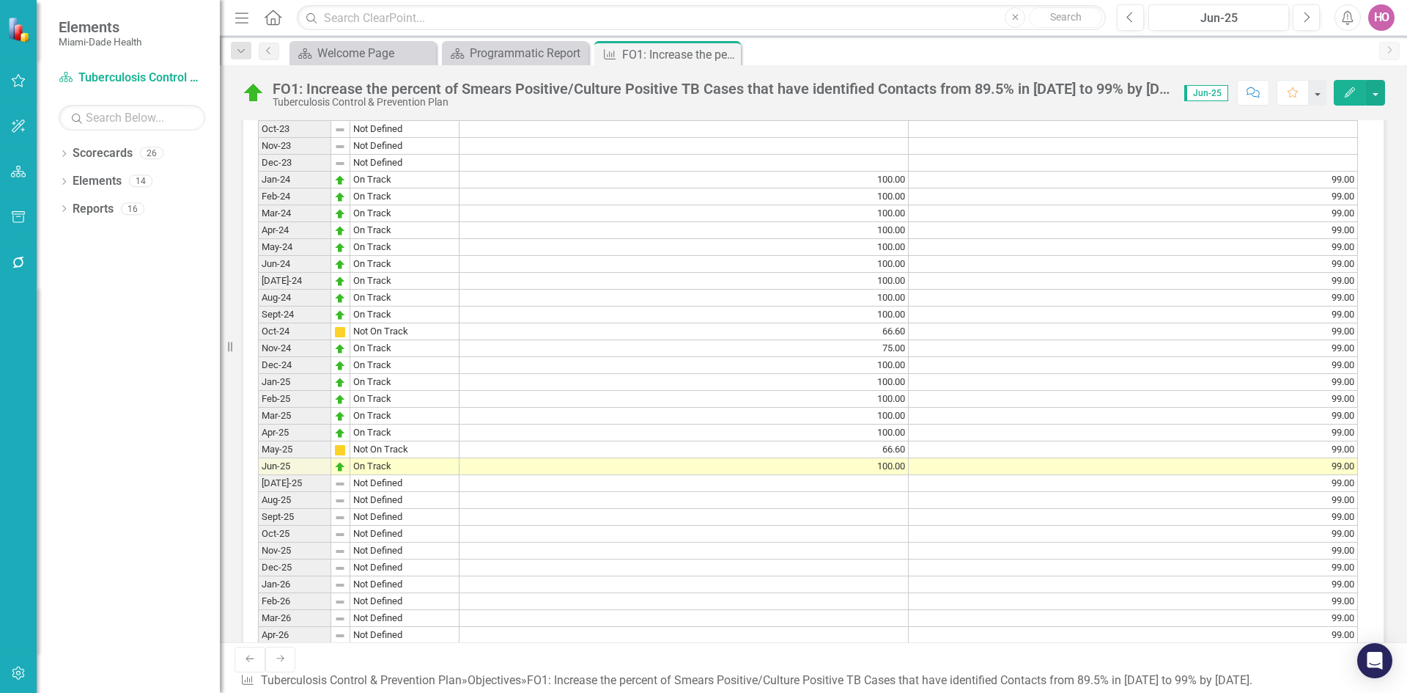
scroll to position [1246, 0]
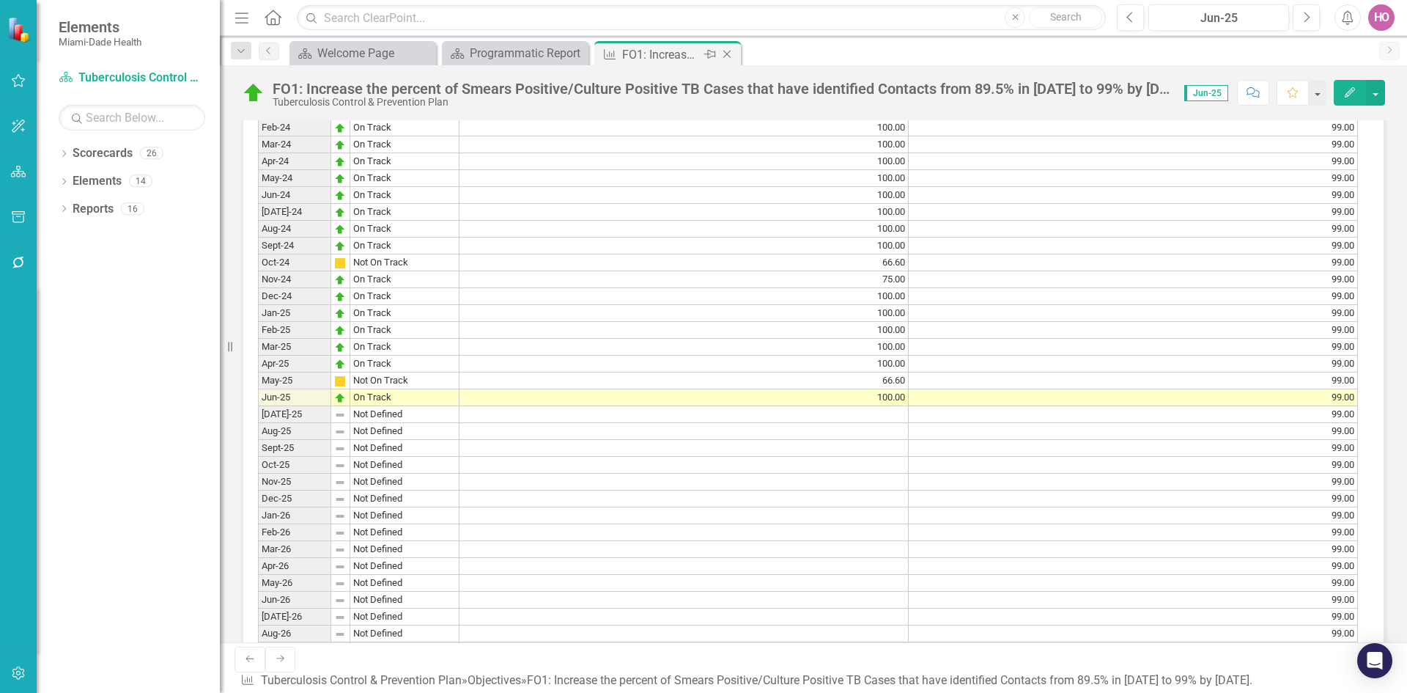
click at [729, 58] on icon "Close" at bounding box center [727, 54] width 15 height 12
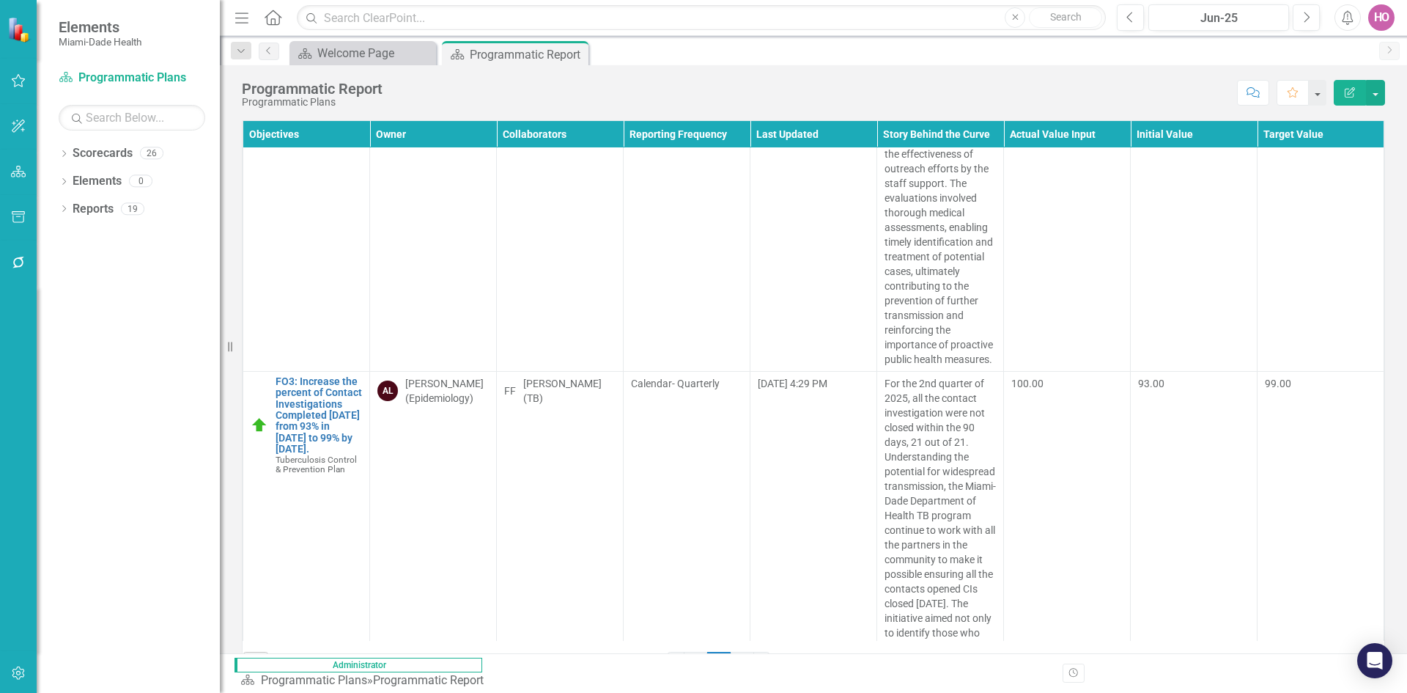
scroll to position [12389, 0]
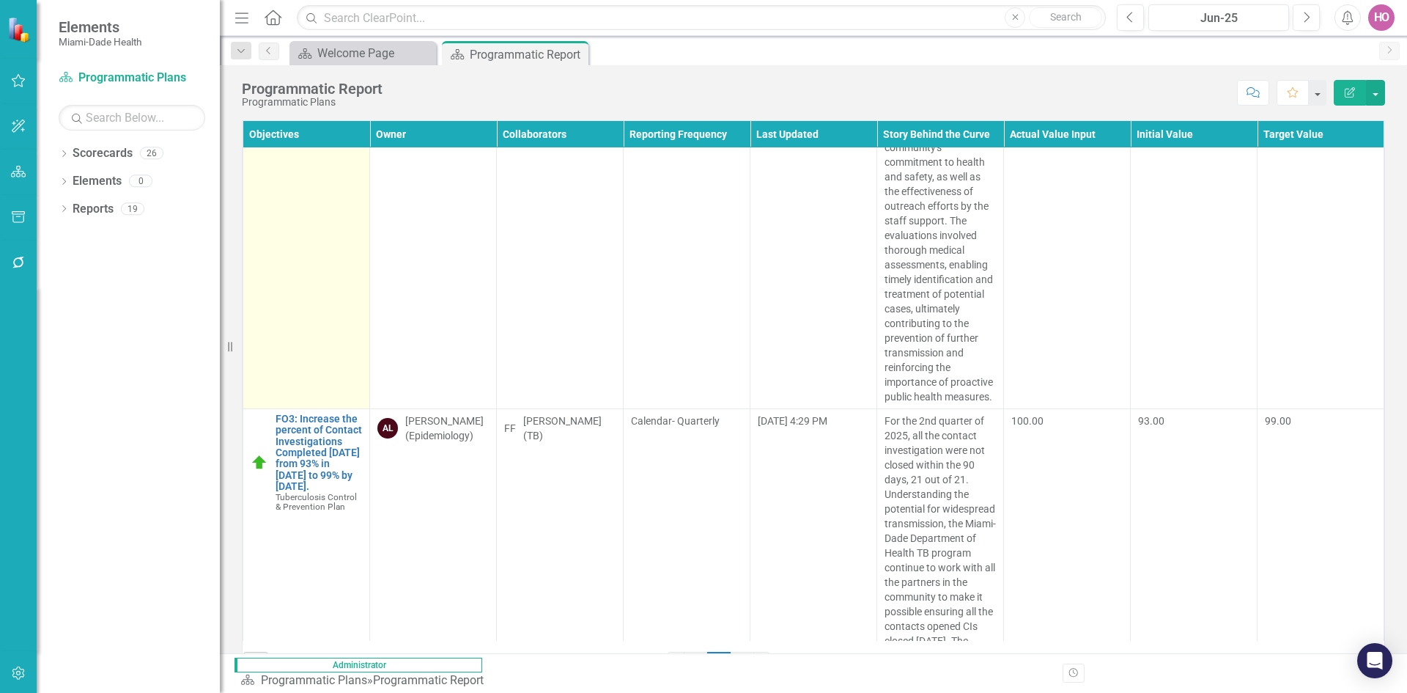
click at [311, 70] on link "FO2: Increase the percent of contacts to [MEDICAL_DATA] AFB smear-positive TB p…" at bounding box center [319, 3] width 86 height 136
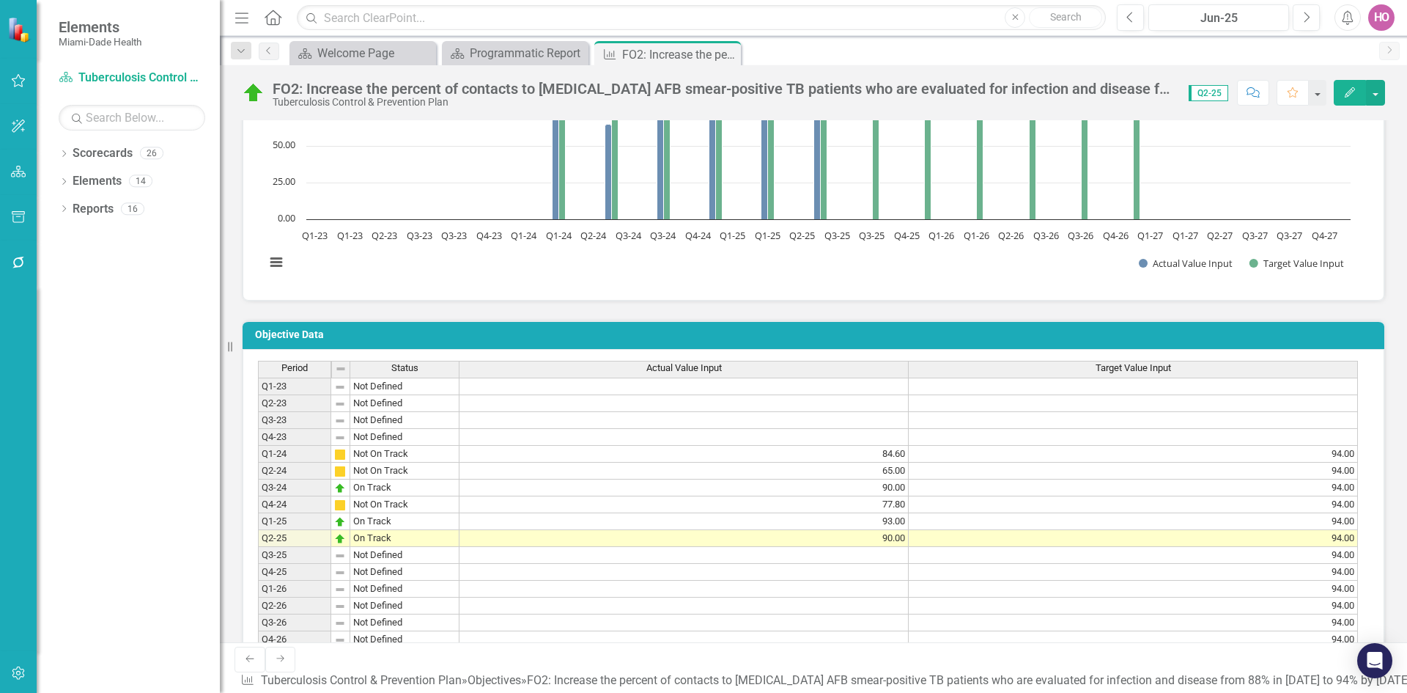
scroll to position [806, 0]
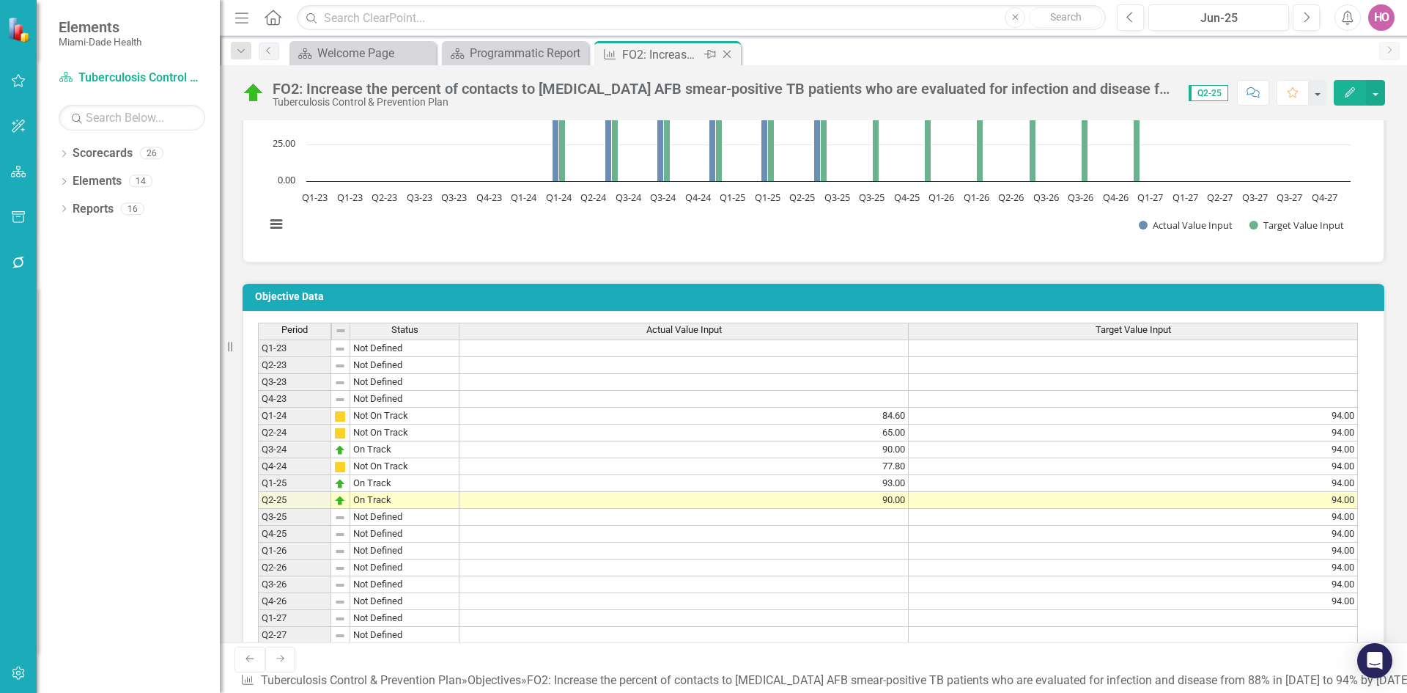
click at [726, 53] on icon at bounding box center [728, 55] width 8 height 8
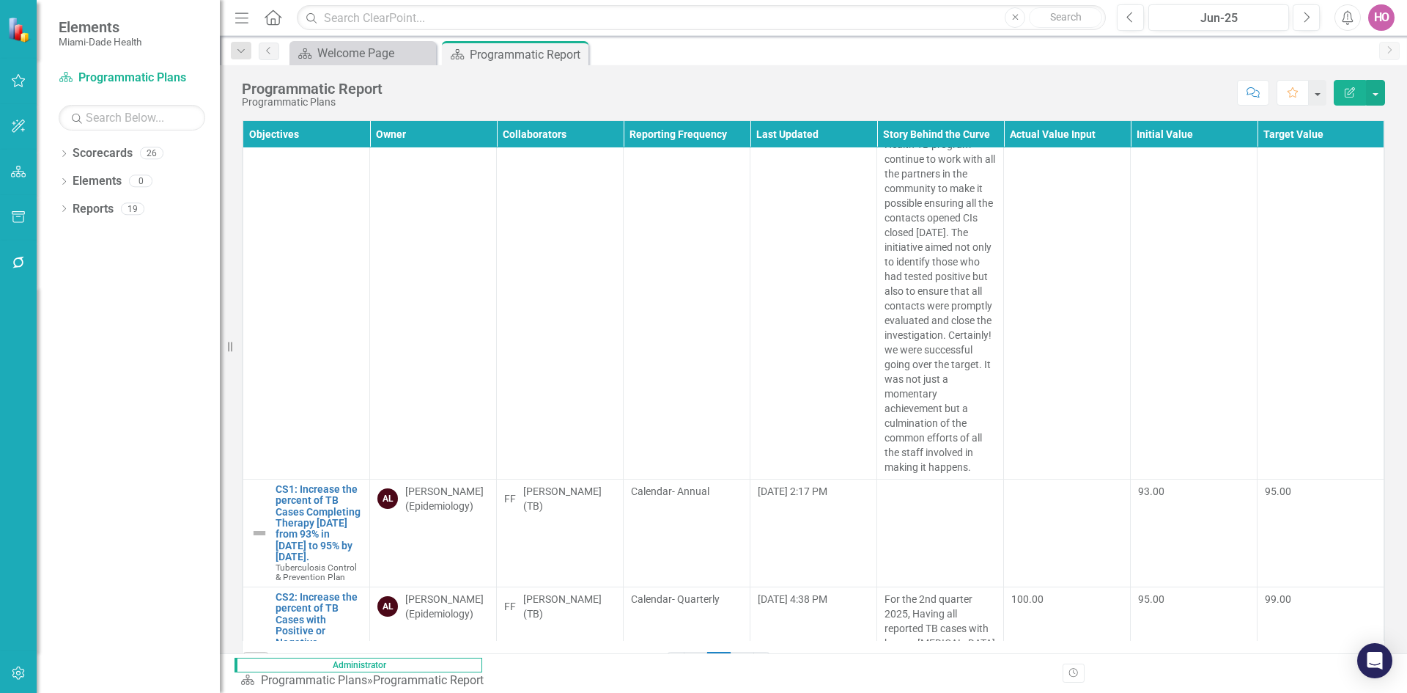
scroll to position [12828, 0]
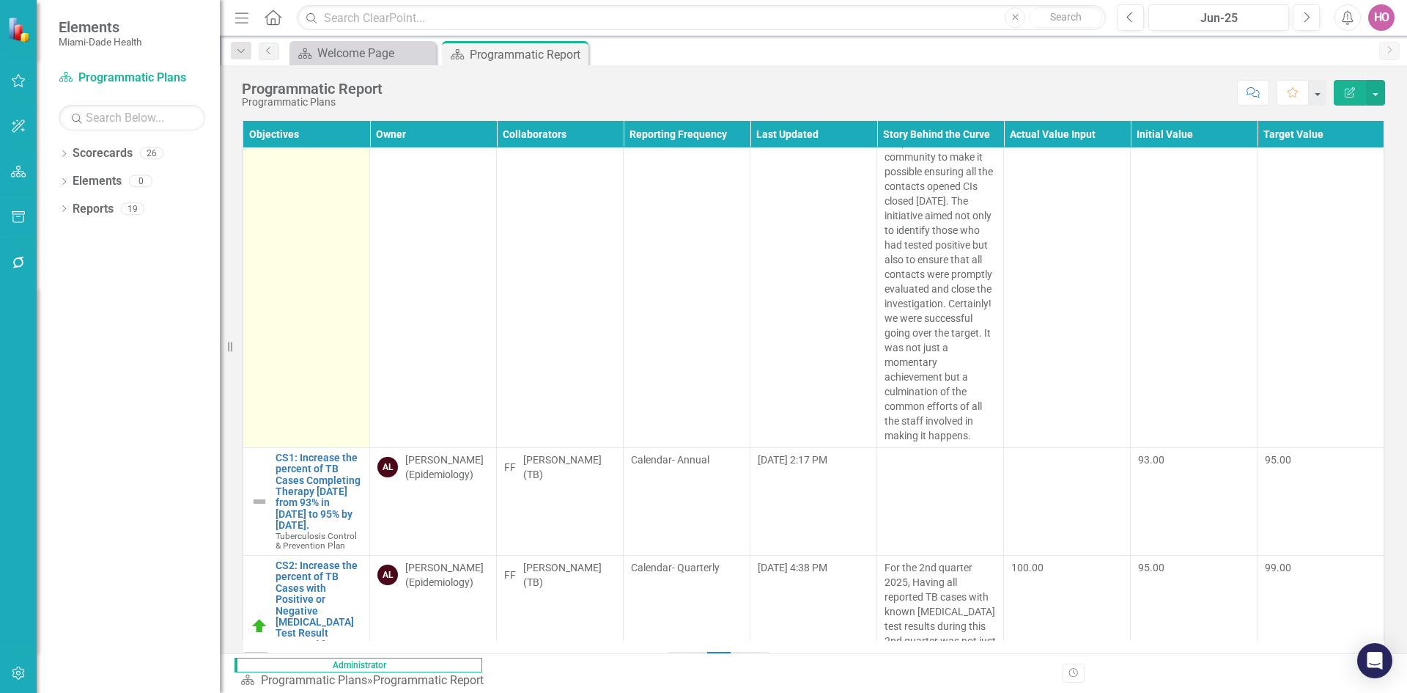
click at [301, 53] on link "FO3: Increase the percent of Contact Investigations Completed [DATE] from 93% i…" at bounding box center [319, 13] width 86 height 79
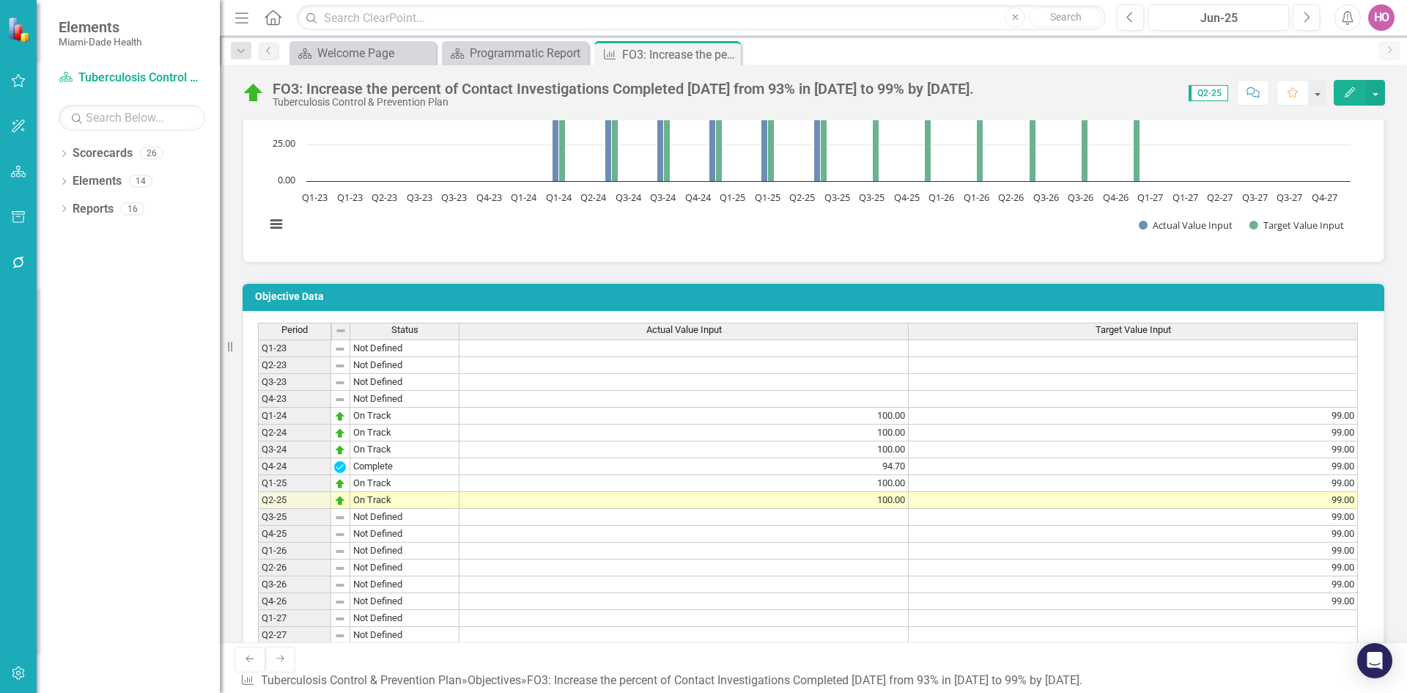
scroll to position [880, 0]
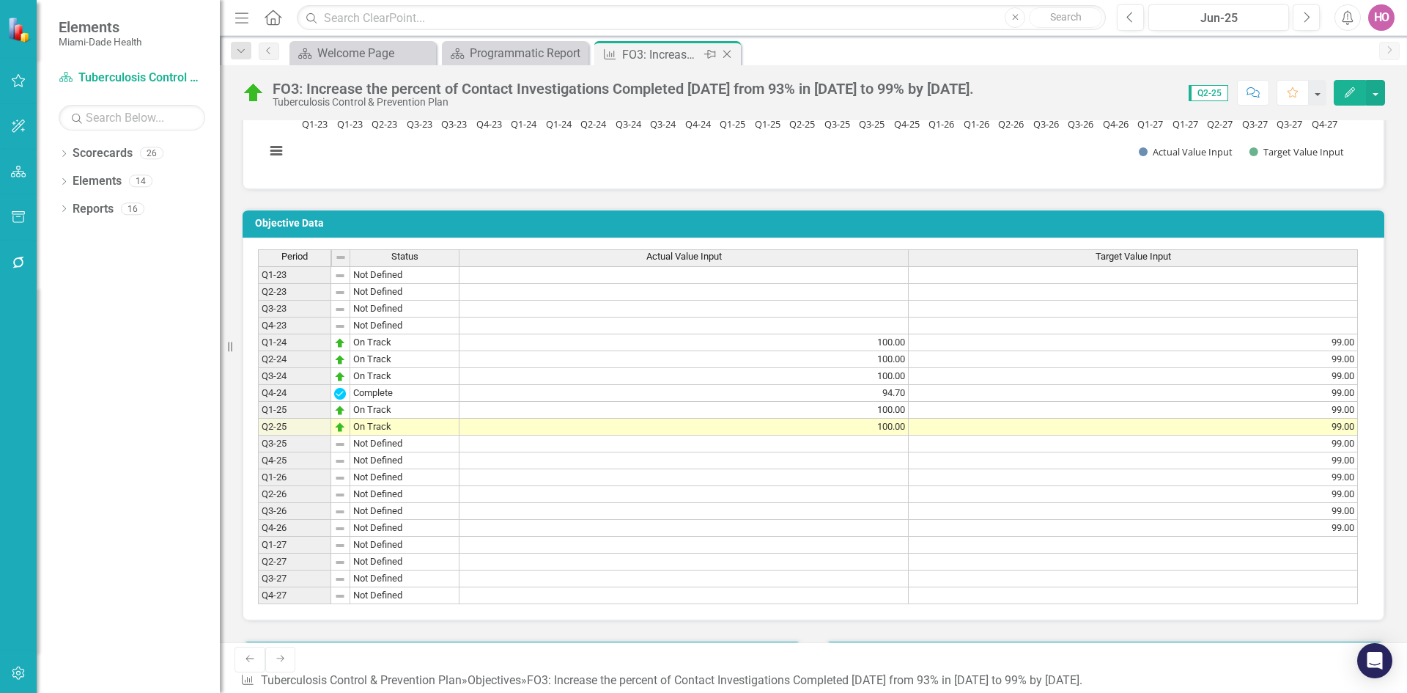
click at [728, 55] on icon at bounding box center [728, 55] width 8 height 8
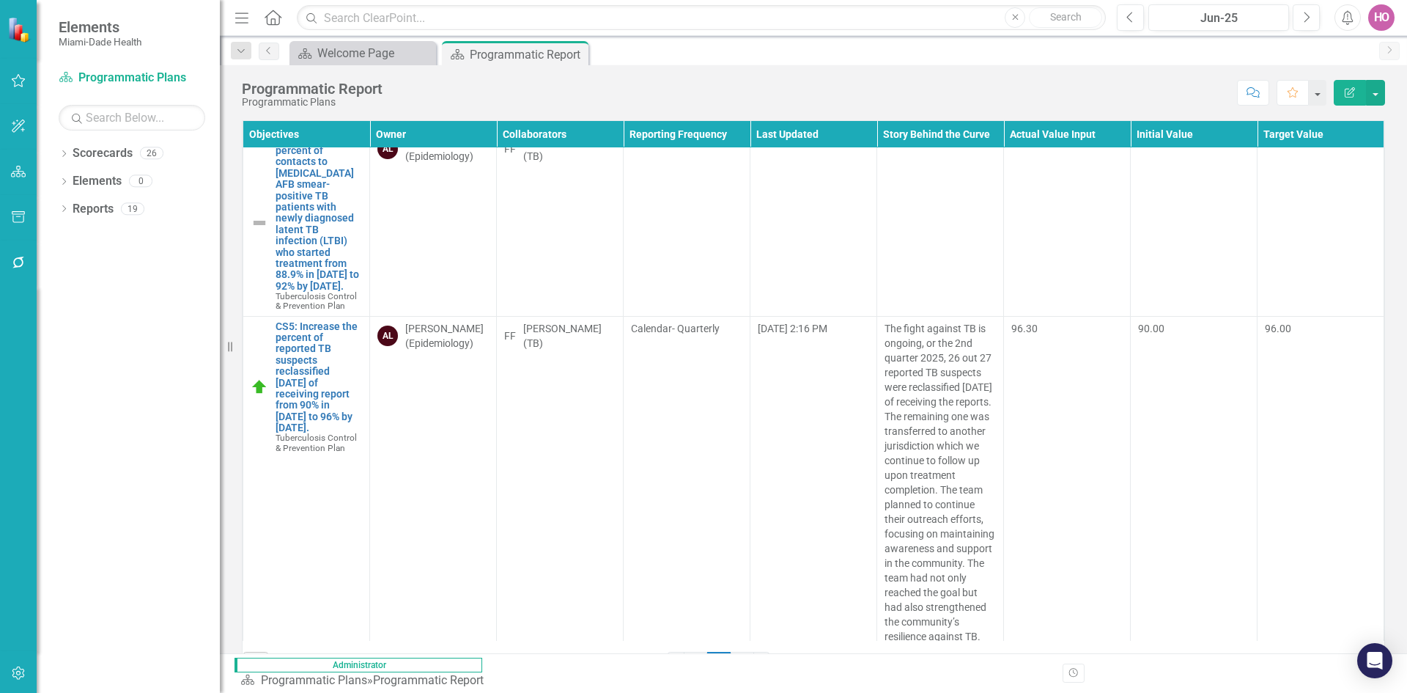
scroll to position [13635, 0]
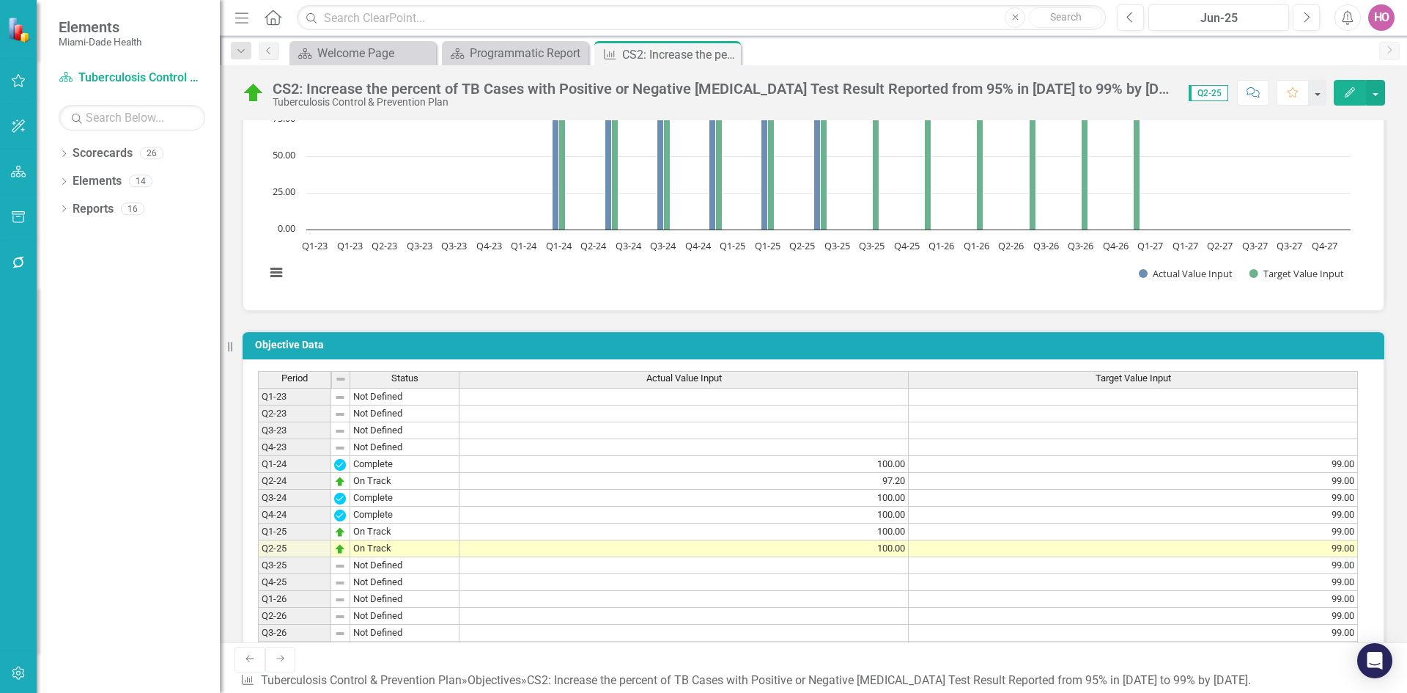
scroll to position [806, 0]
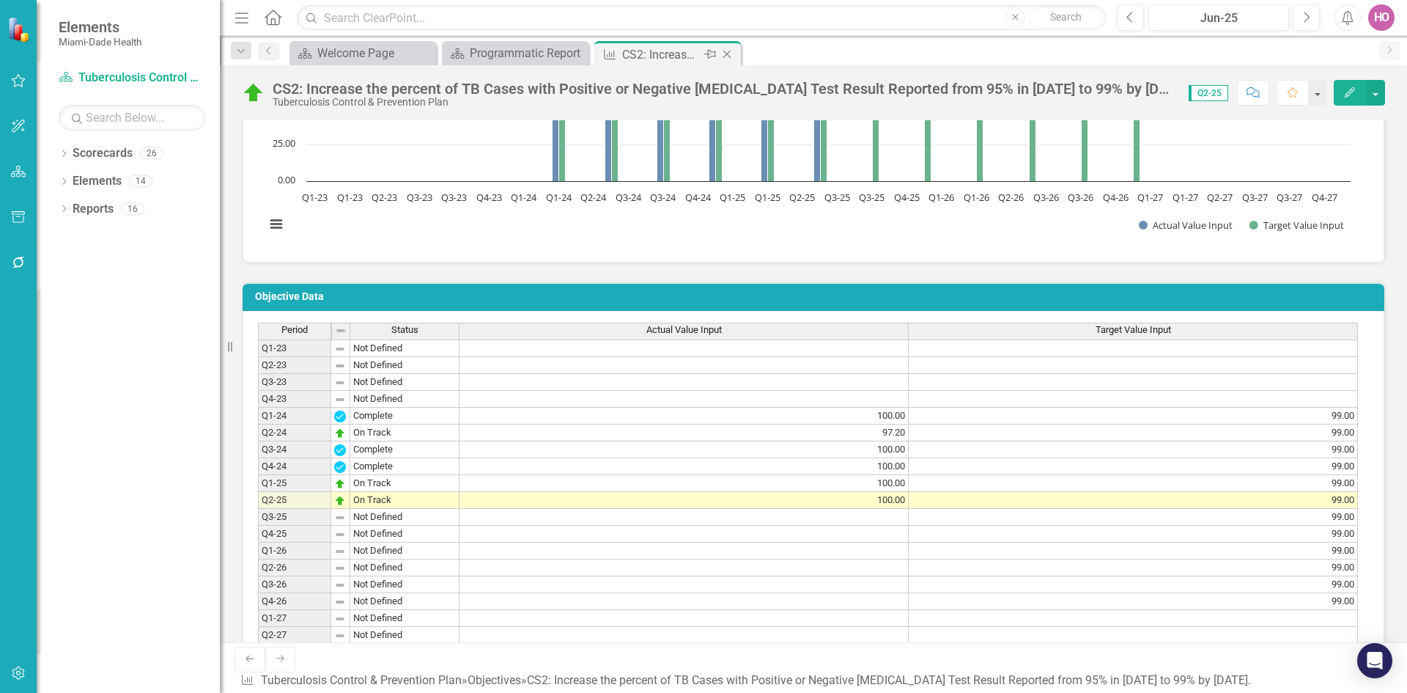
click at [732, 56] on icon "Close" at bounding box center [727, 54] width 15 height 12
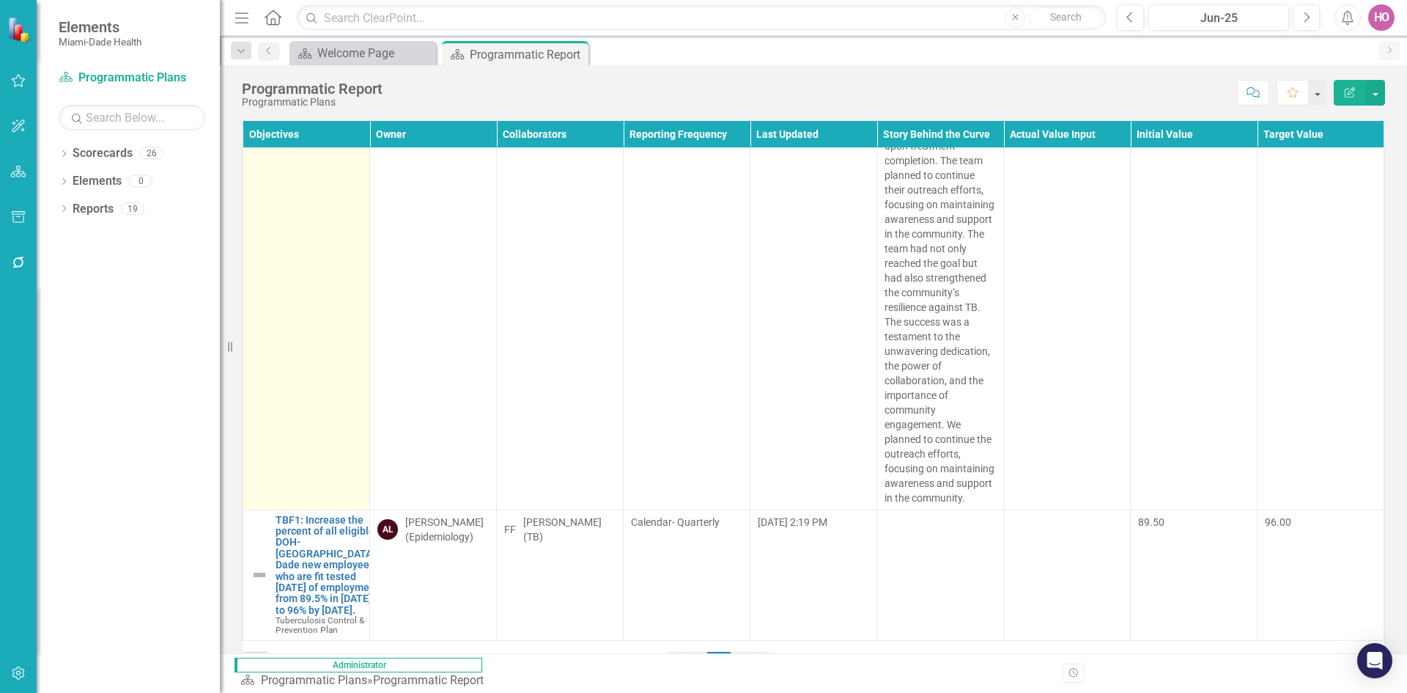
scroll to position [14148, 0]
click at [302, 105] on link "CS5: Increase the percent of reported TB suspects reclassified [DATE] of receiv…" at bounding box center [319, 48] width 86 height 113
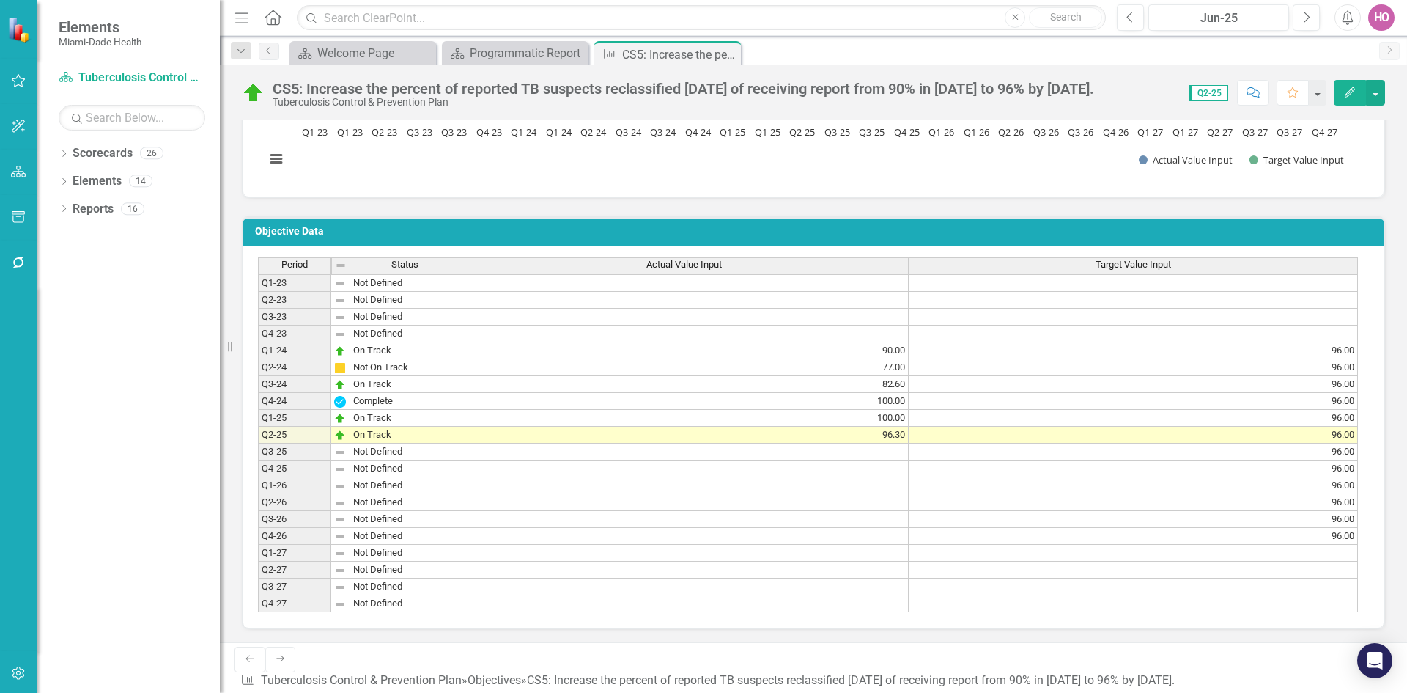
scroll to position [880, 0]
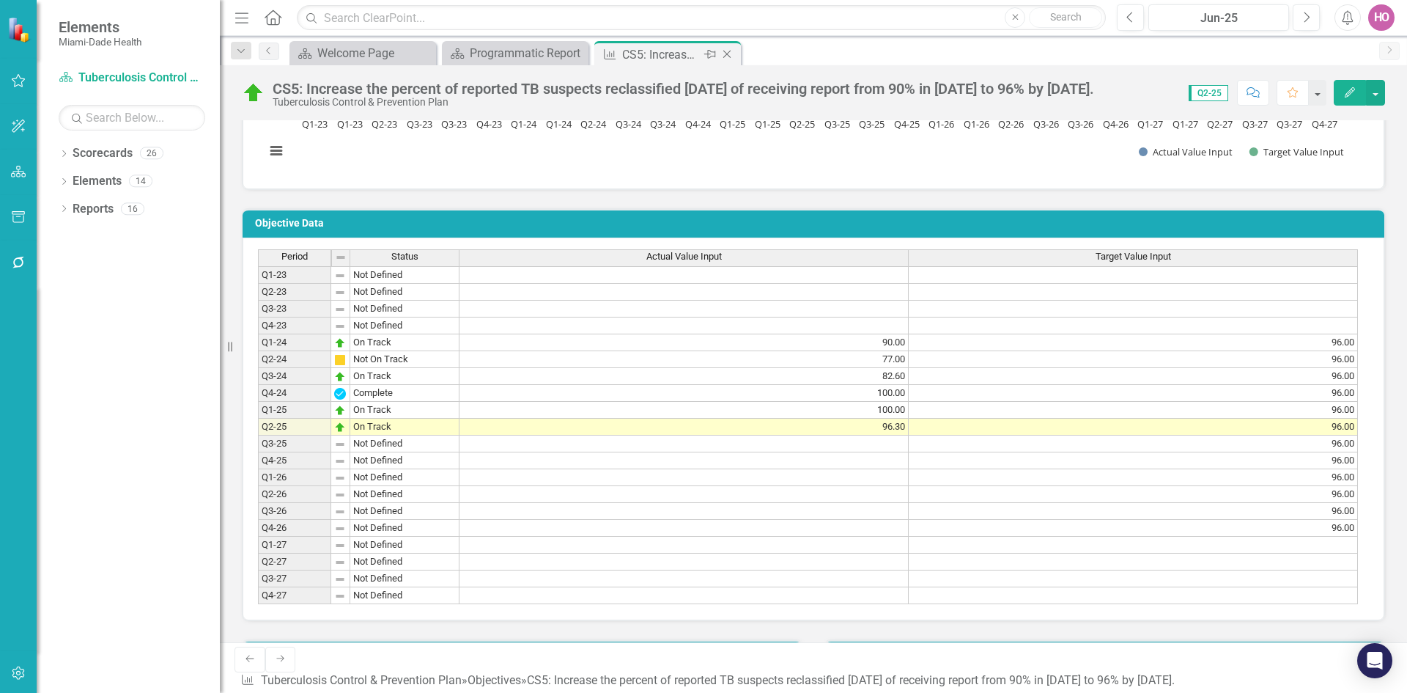
click at [731, 54] on icon "Close" at bounding box center [727, 54] width 15 height 12
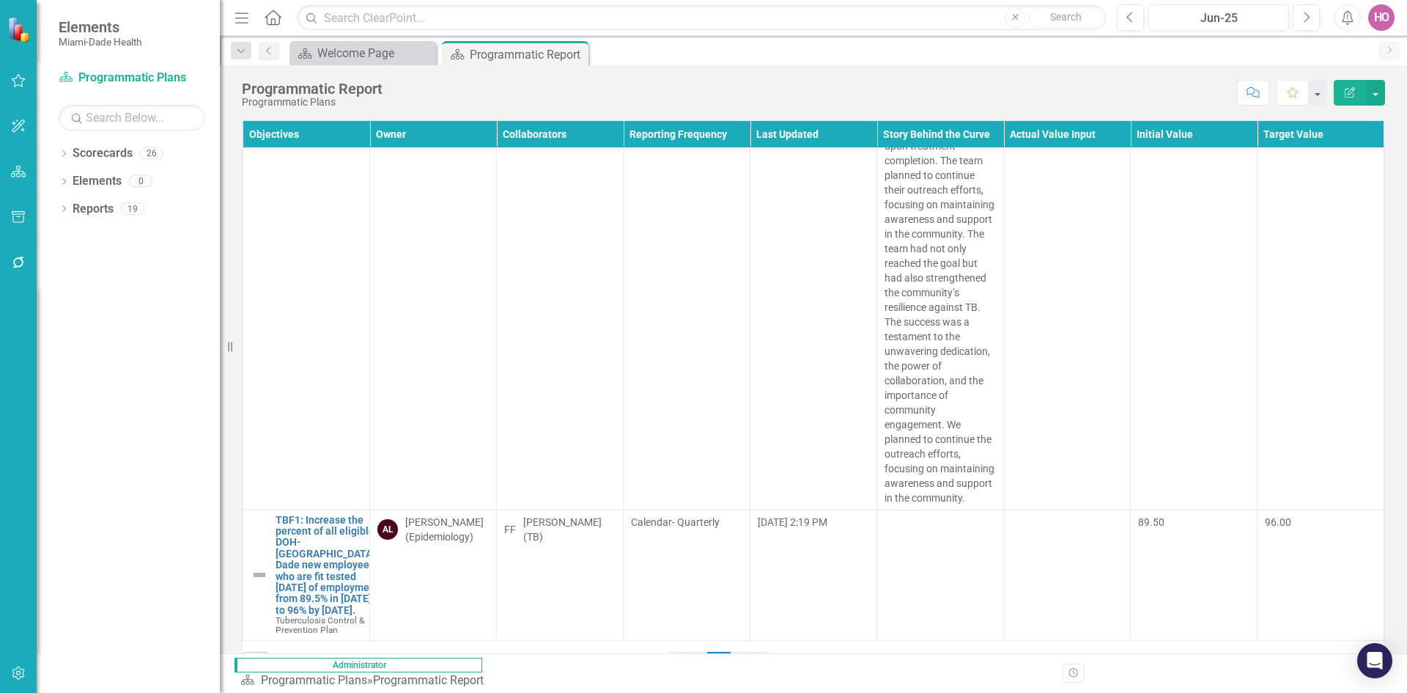
scroll to position [26, 0]
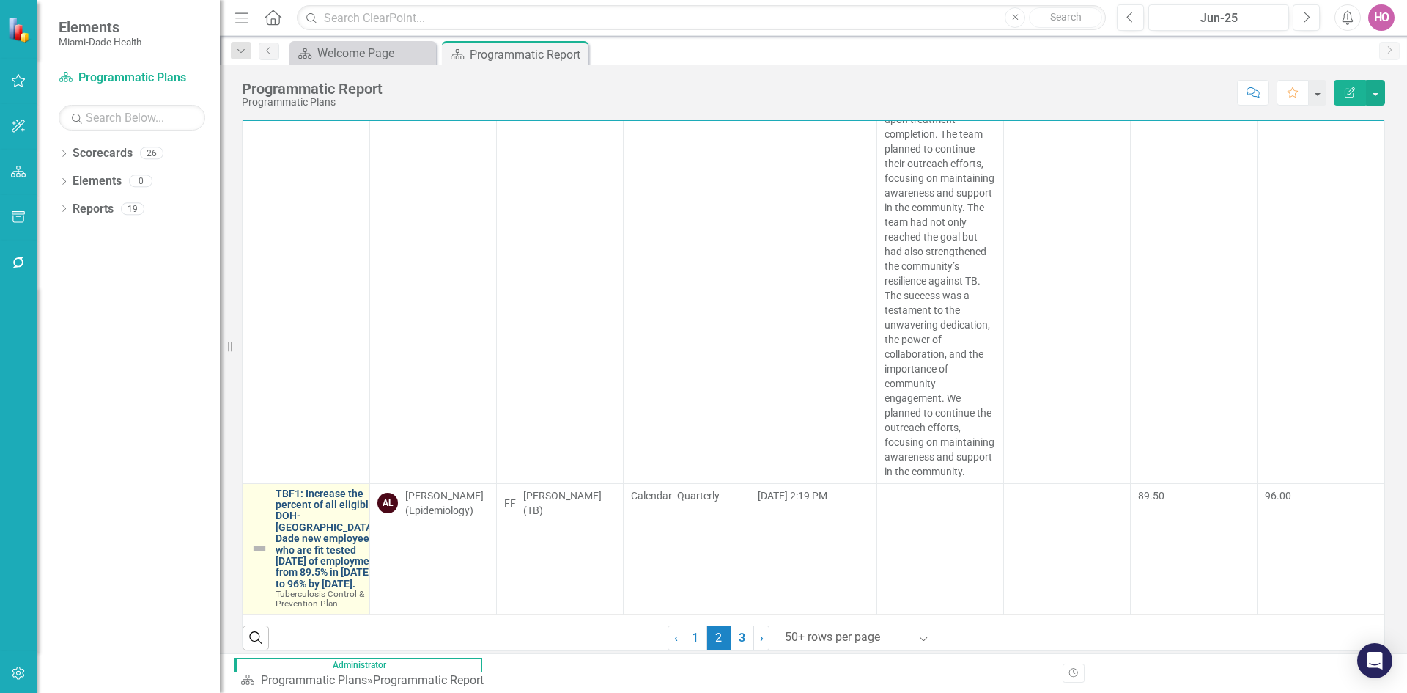
click at [314, 428] on link "TBF1: Increase the percent of all eligible DOH-[GEOGRAPHIC_DATA]-Dade new emplo…" at bounding box center [327, 539] width 103 height 102
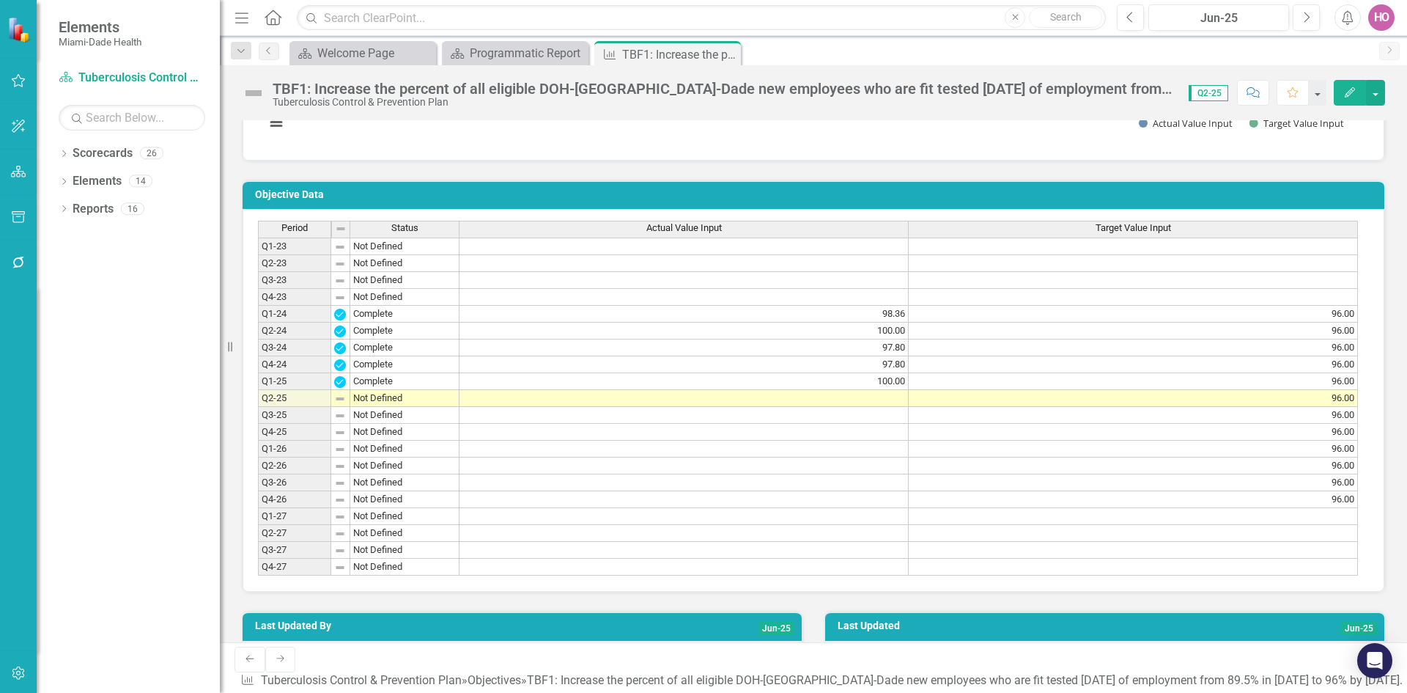
scroll to position [953, 0]
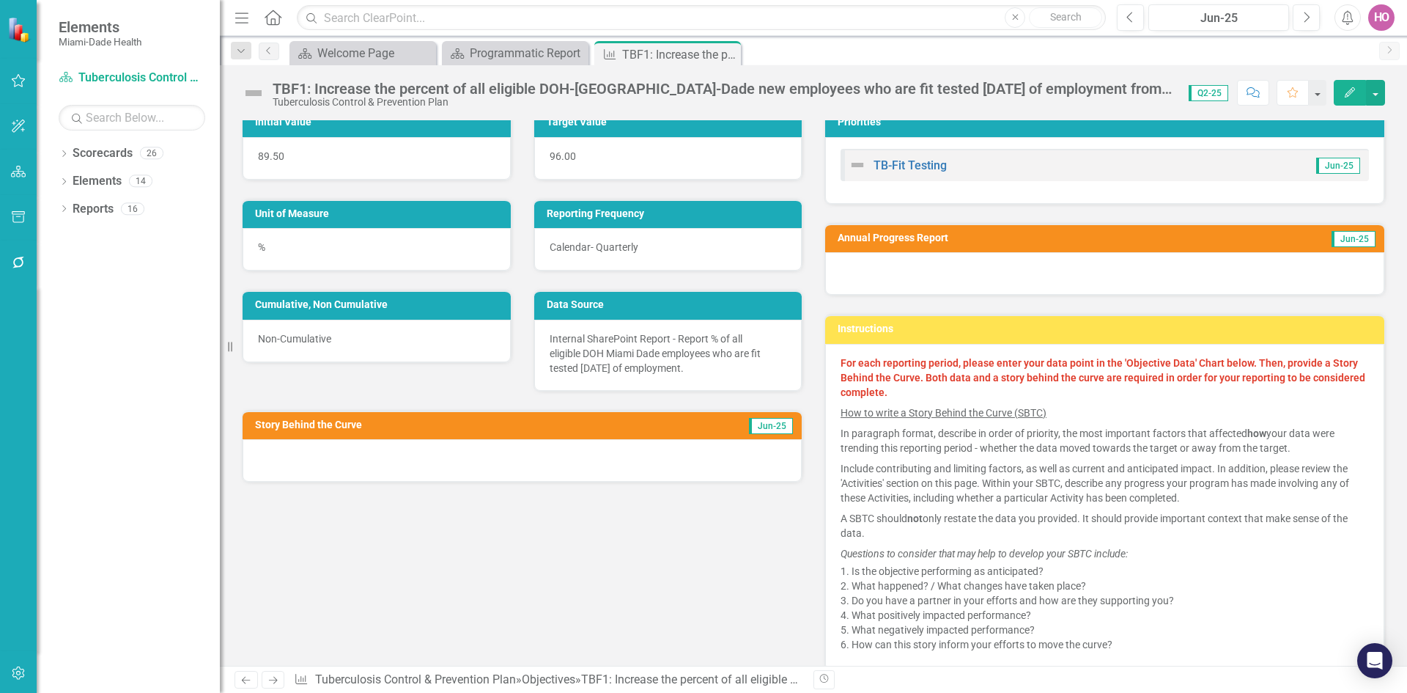
scroll to position [73, 0]
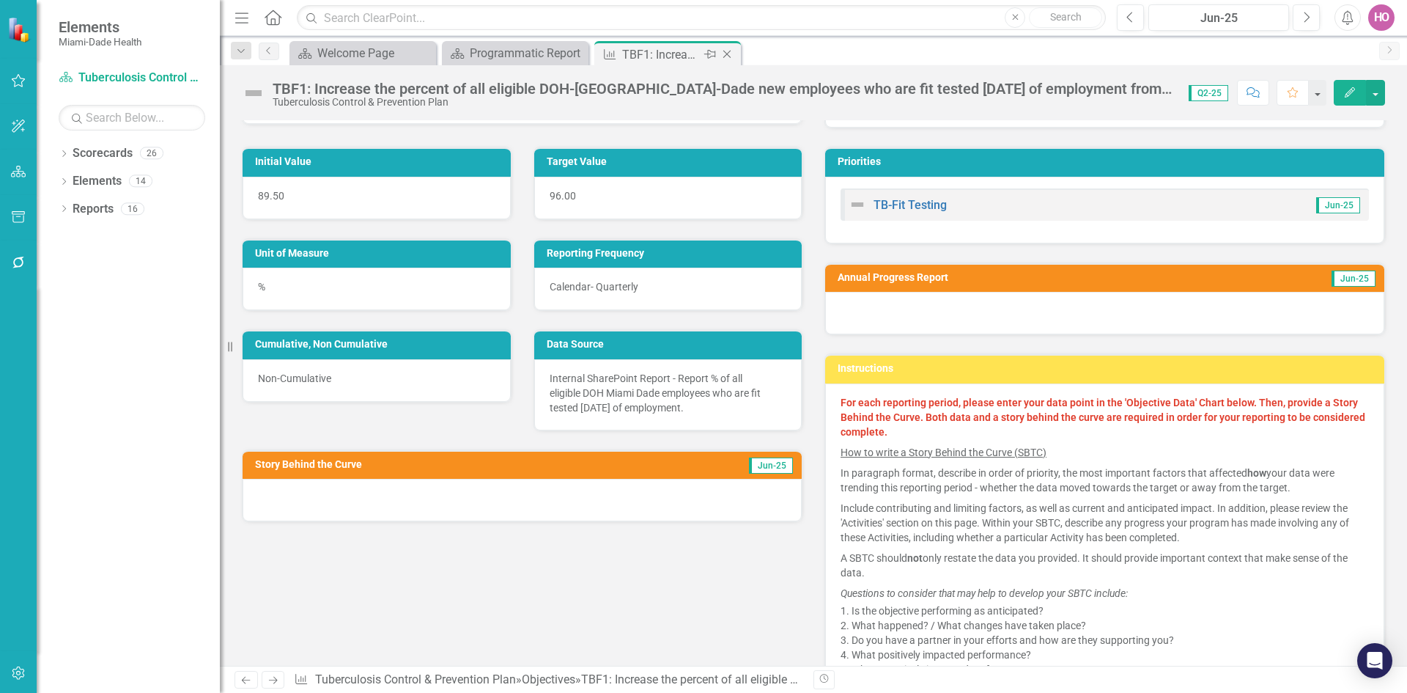
click at [726, 56] on icon "Close" at bounding box center [727, 54] width 15 height 12
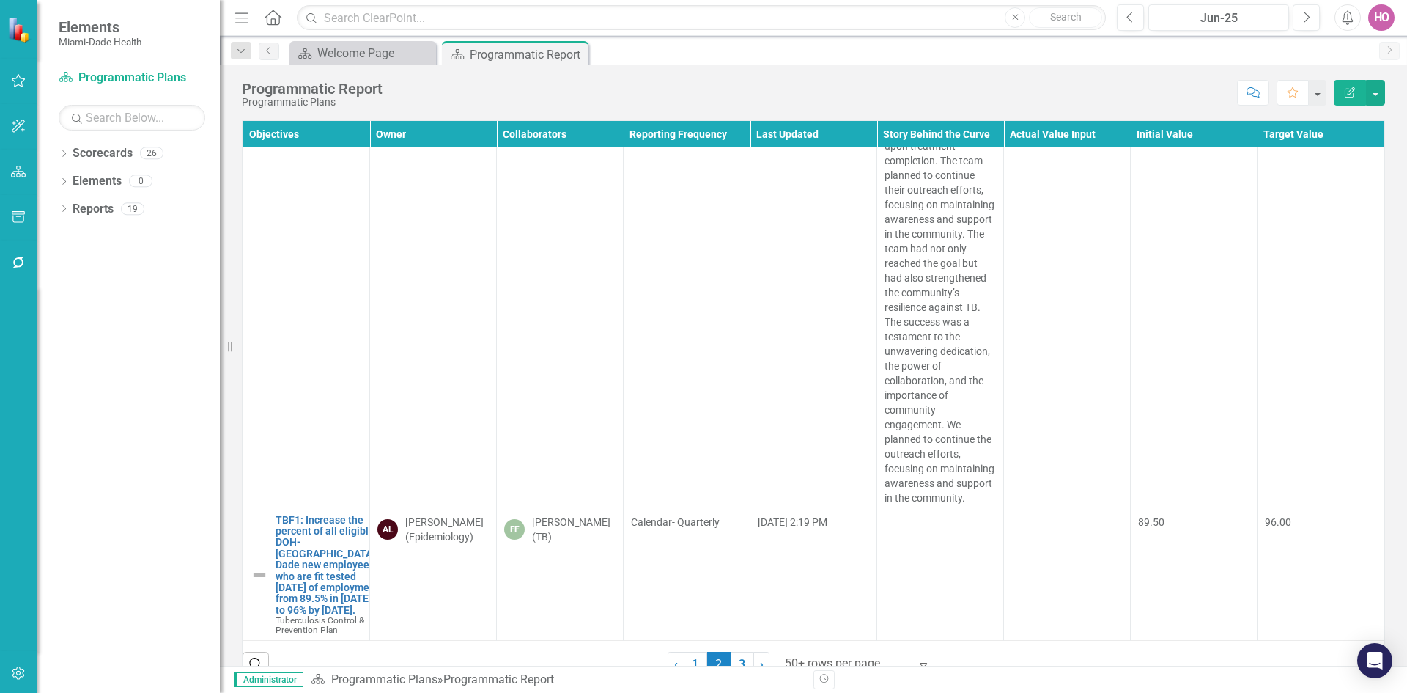
scroll to position [14505, 0]
click at [739, 664] on link "3" at bounding box center [742, 664] width 23 height 25
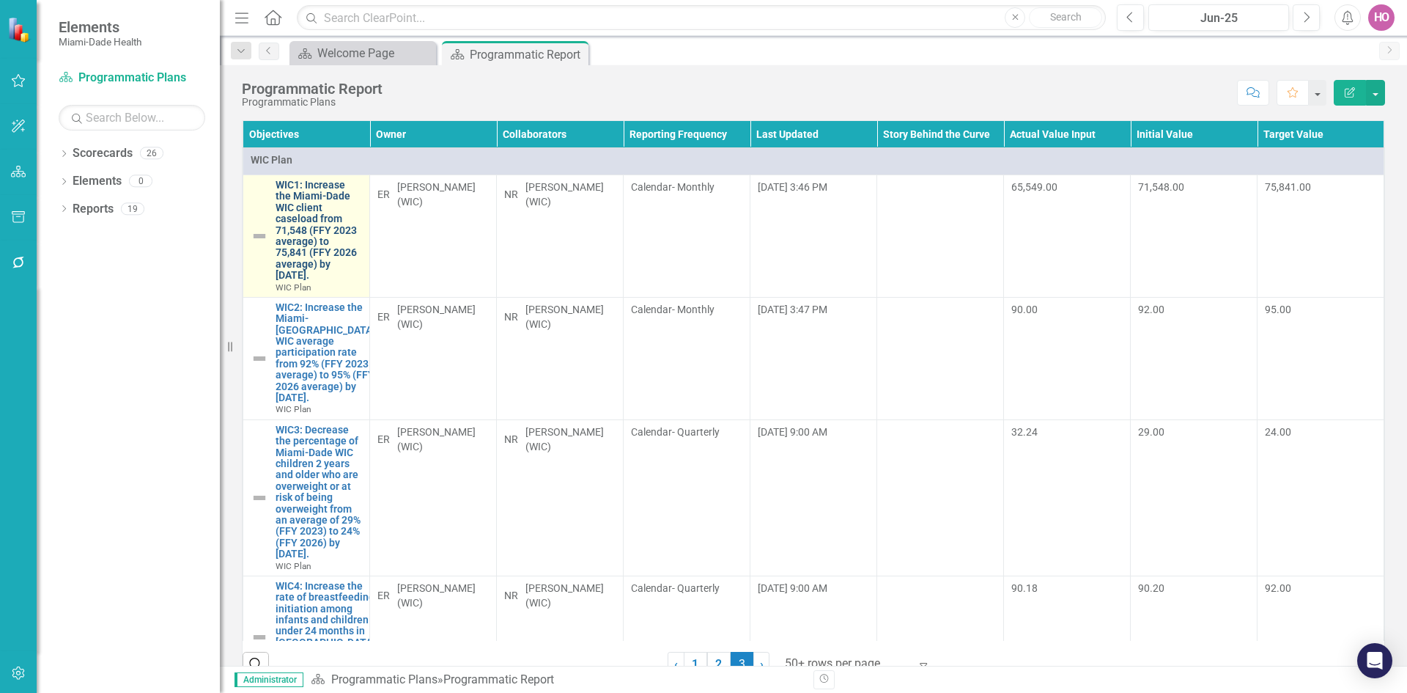
click at [313, 244] on link "WIC1: Increase the Miami-Dade WIC client caseload from 71,548 (FFY 2023 average…" at bounding box center [319, 231] width 86 height 102
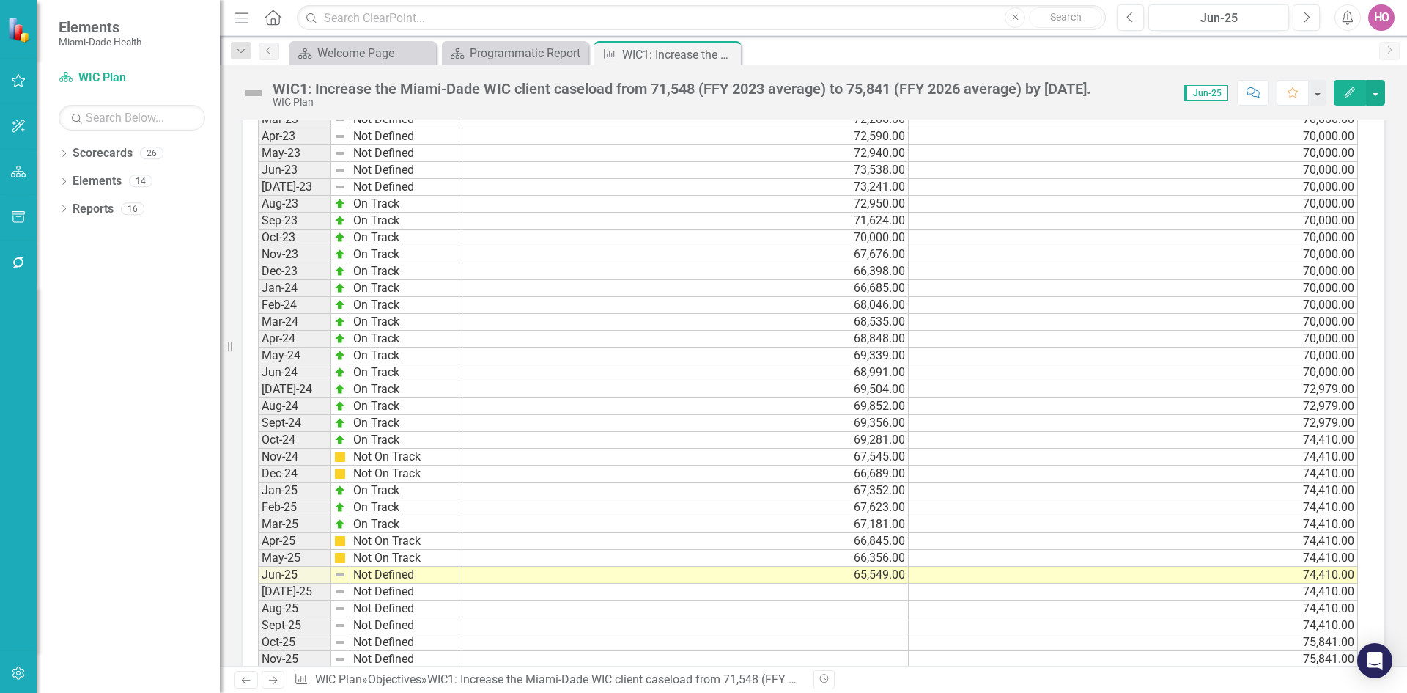
scroll to position [1100, 0]
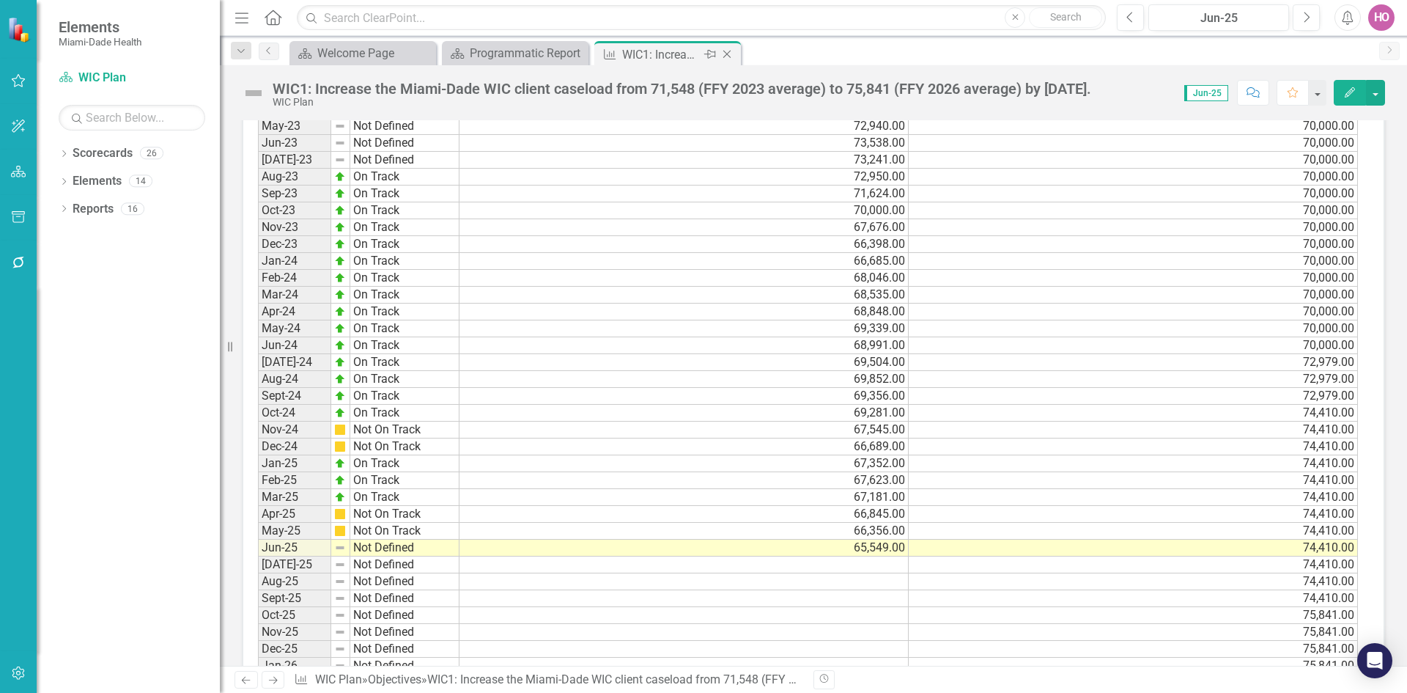
click at [726, 54] on icon at bounding box center [728, 55] width 8 height 8
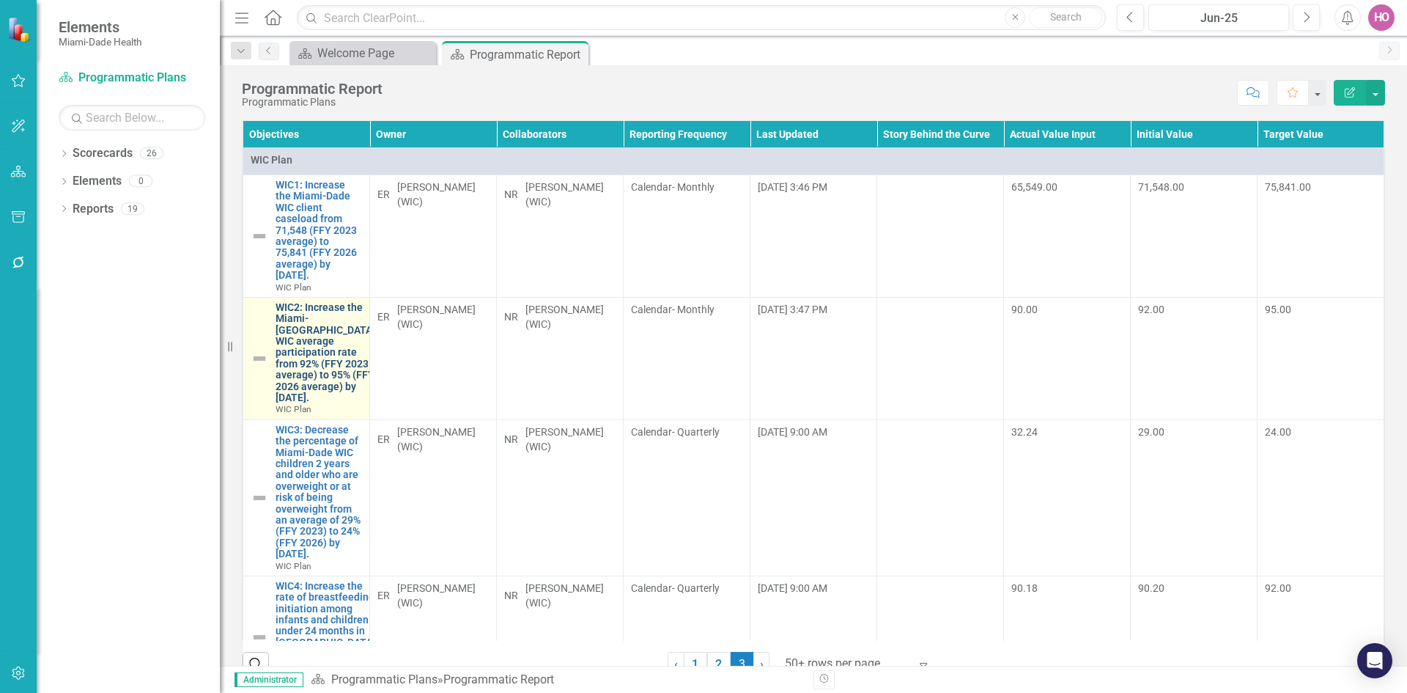
click at [316, 357] on link "WIC2: Increase the Miami-Dade WIC average participation rate from 92% (FFY 2023…" at bounding box center [326, 353] width 100 height 102
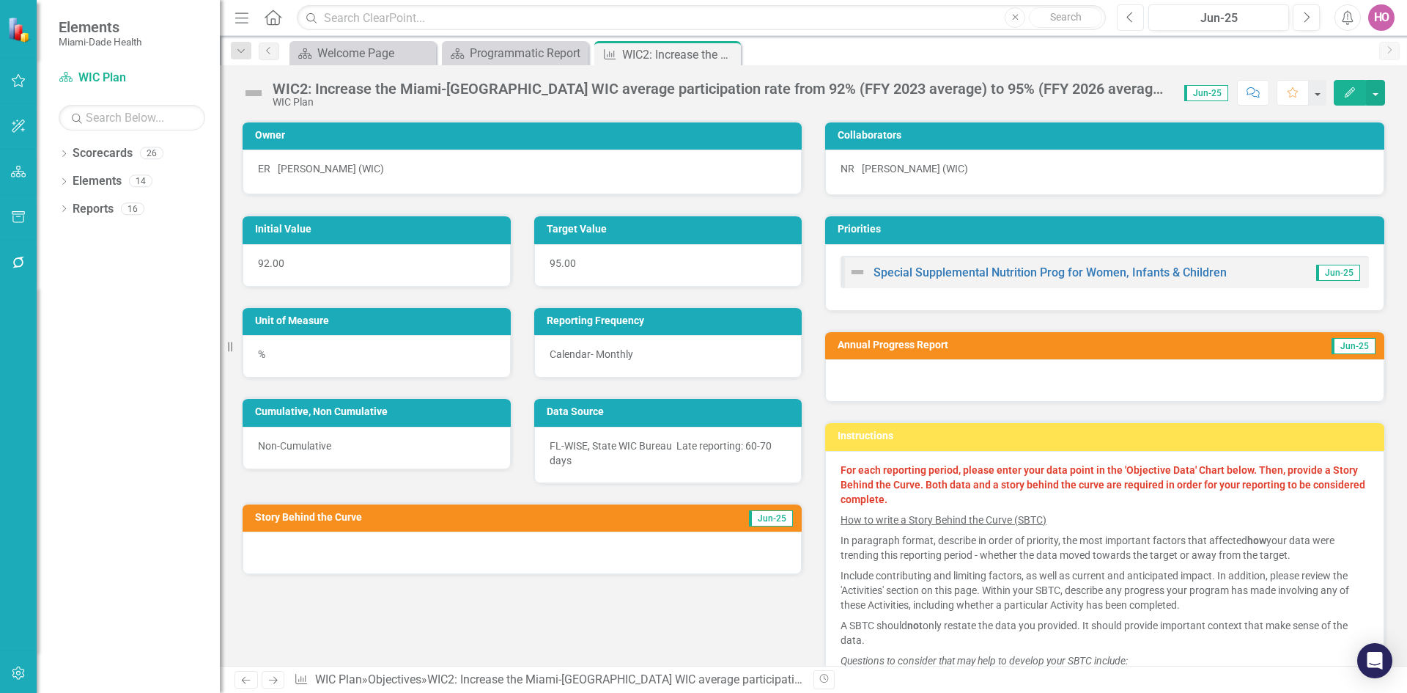
click at [1130, 21] on icon "Previous" at bounding box center [1131, 17] width 8 height 13
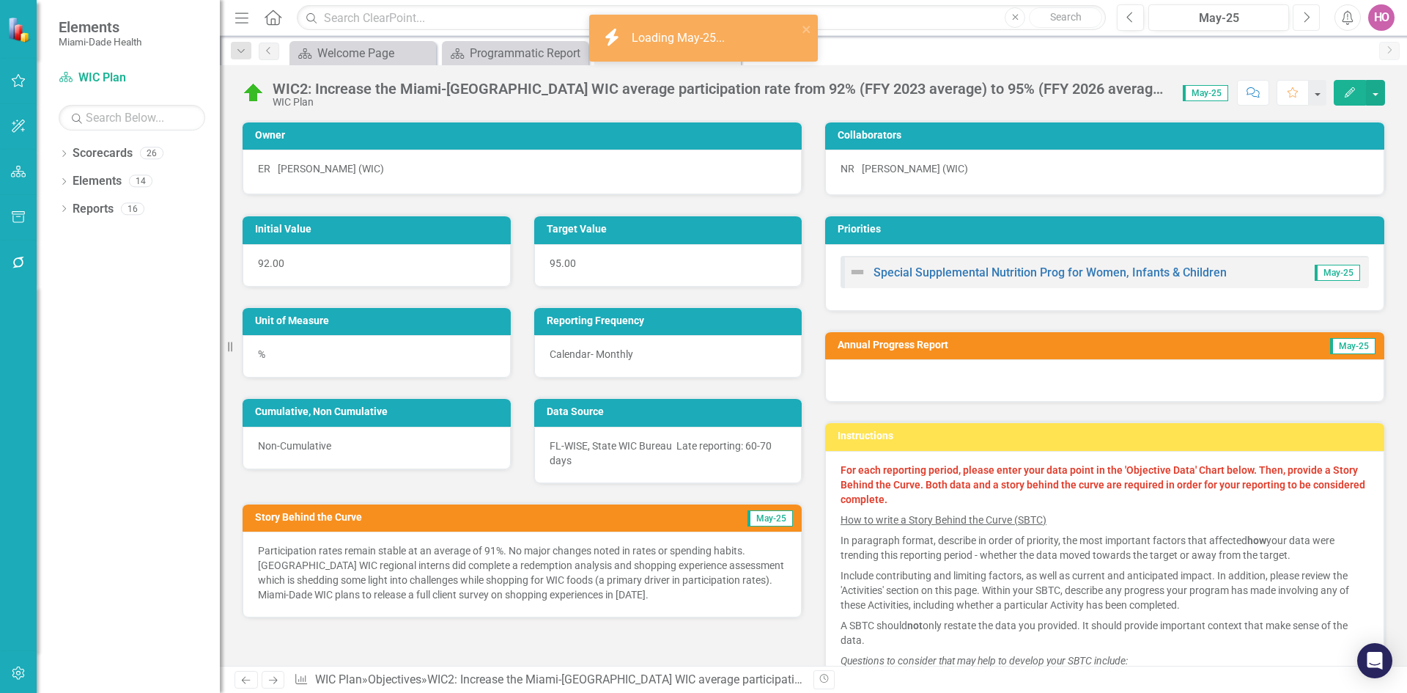
click at [1305, 15] on icon "Next" at bounding box center [1307, 17] width 8 height 13
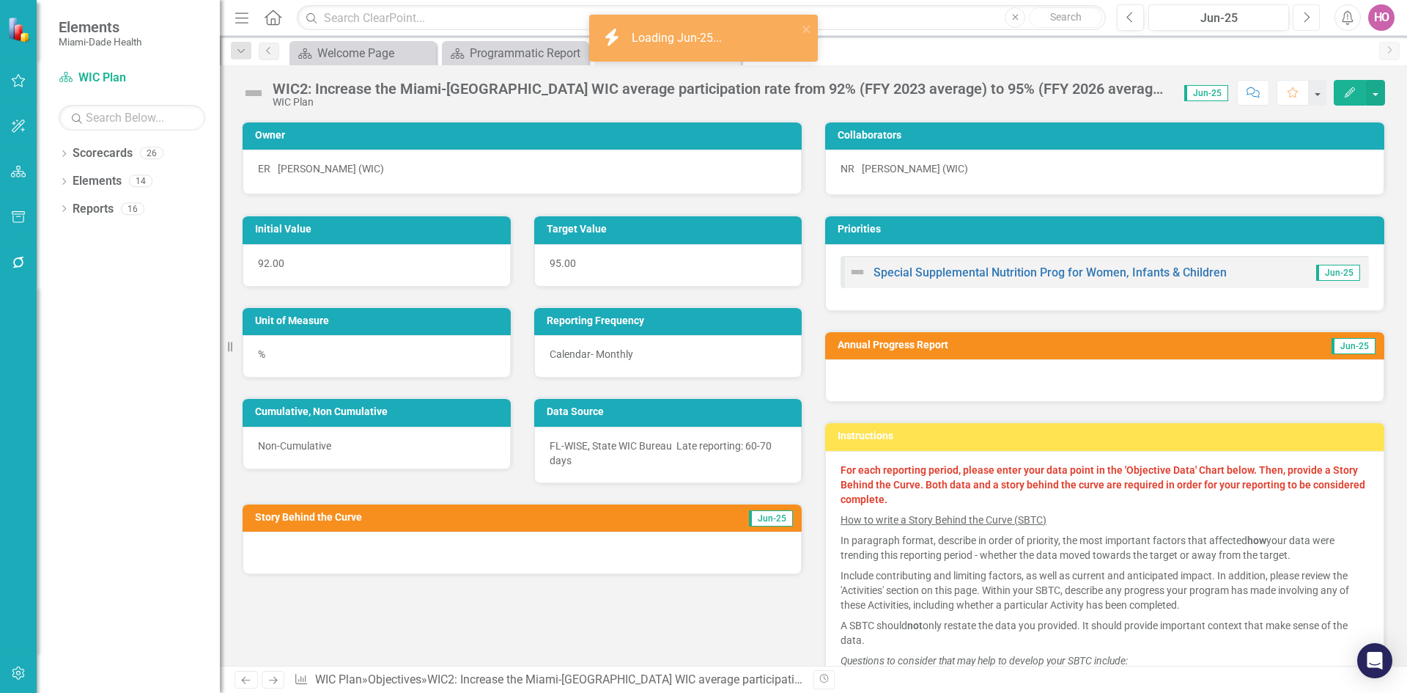
click at [1305, 15] on icon "Next" at bounding box center [1307, 17] width 8 height 13
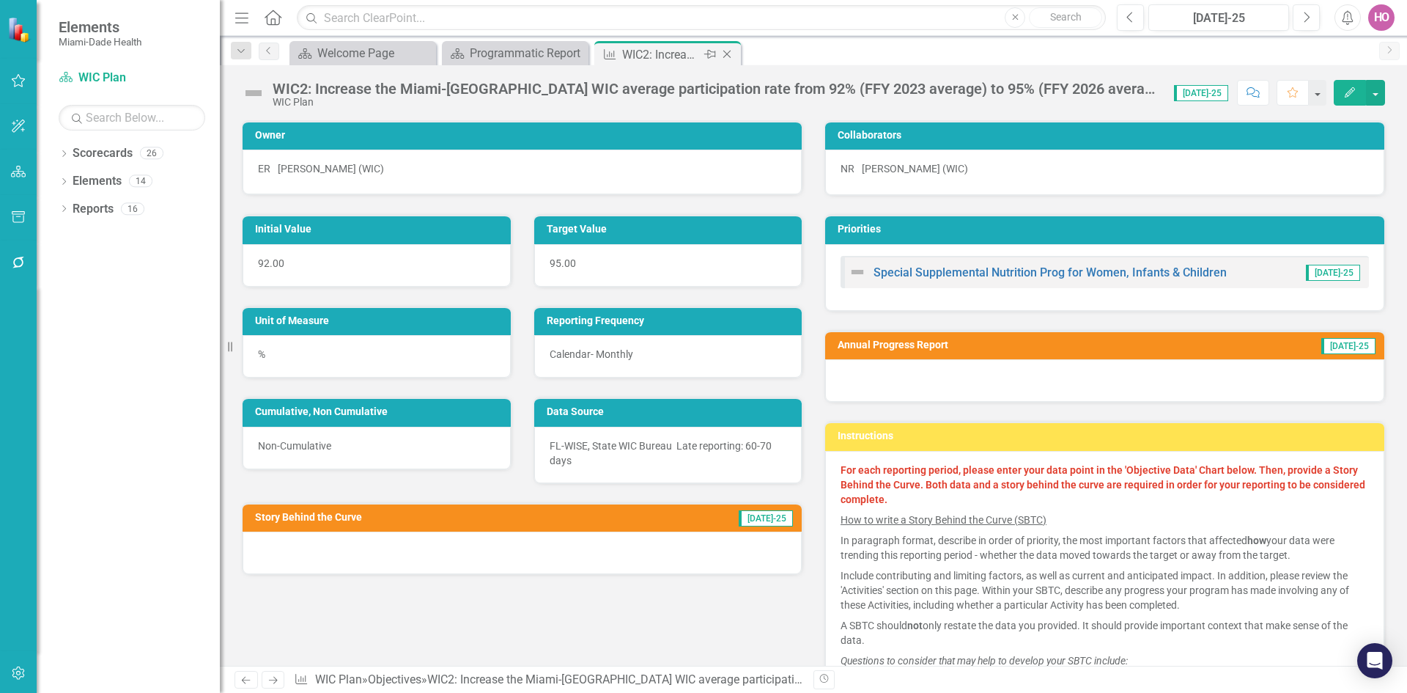
click at [729, 60] on div "Close" at bounding box center [728, 54] width 18 height 18
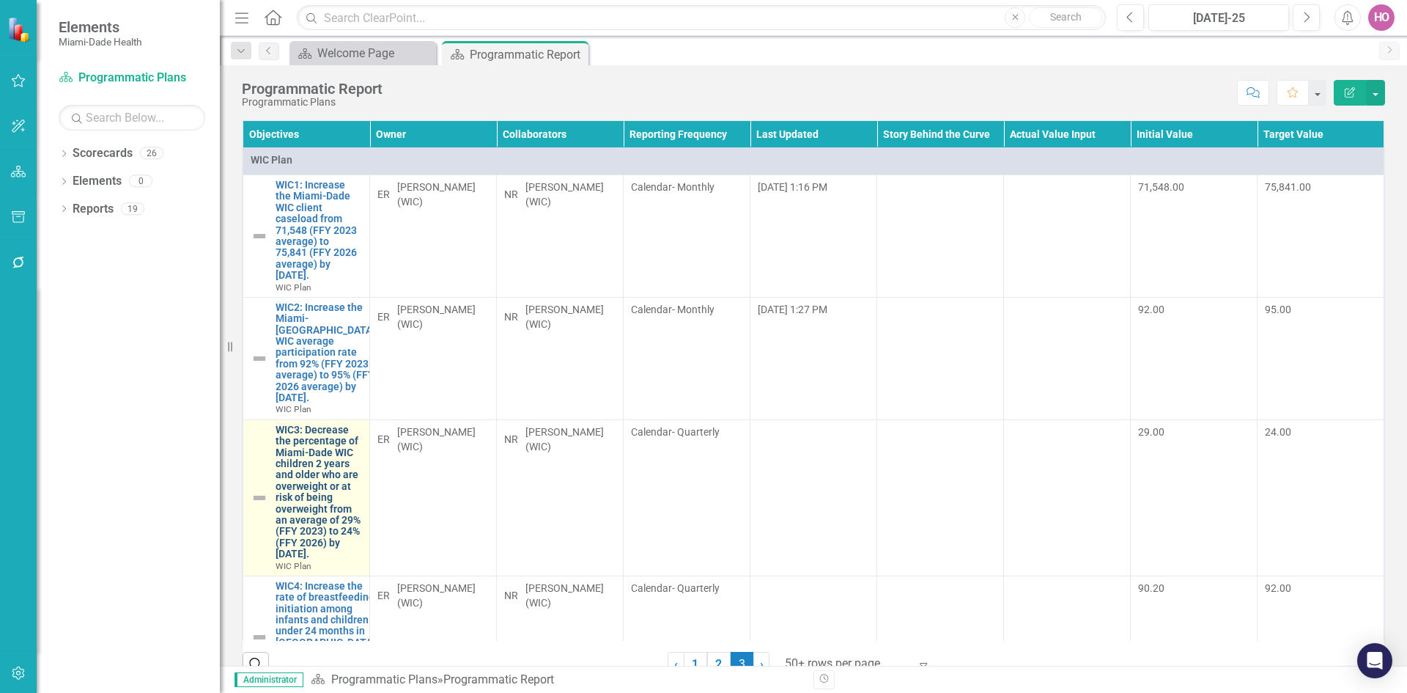
click at [302, 487] on link "WIC3: Decrease the percentage of Miami-Dade WIC children 2 years and older who …" at bounding box center [319, 492] width 86 height 136
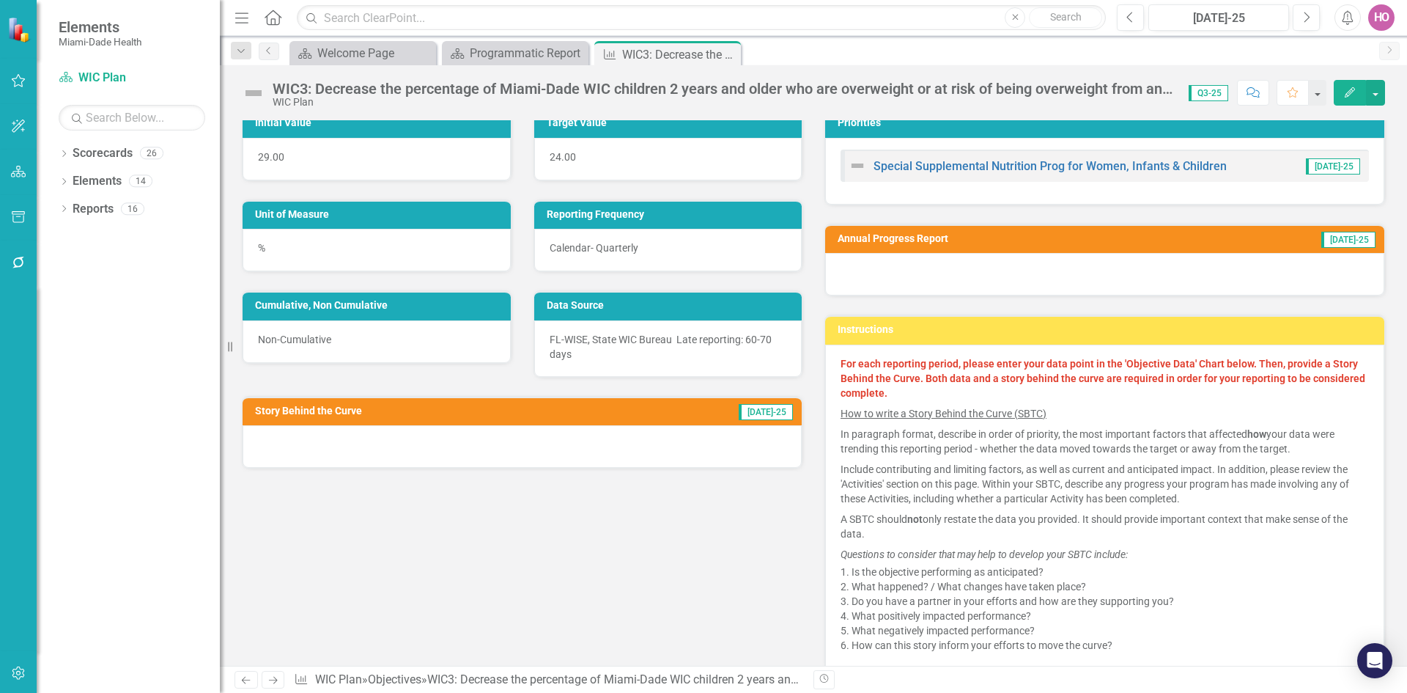
scroll to position [73, 0]
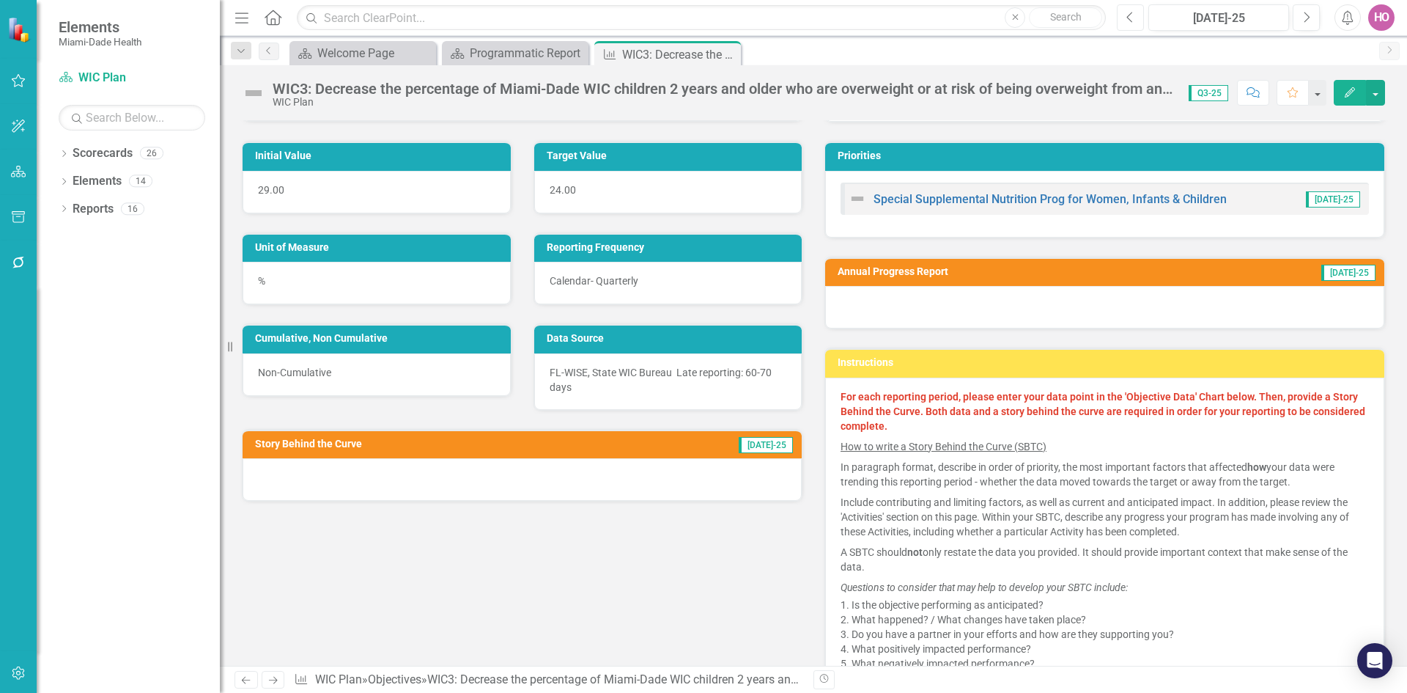
click at [1124, 18] on button "Previous" at bounding box center [1130, 17] width 27 height 26
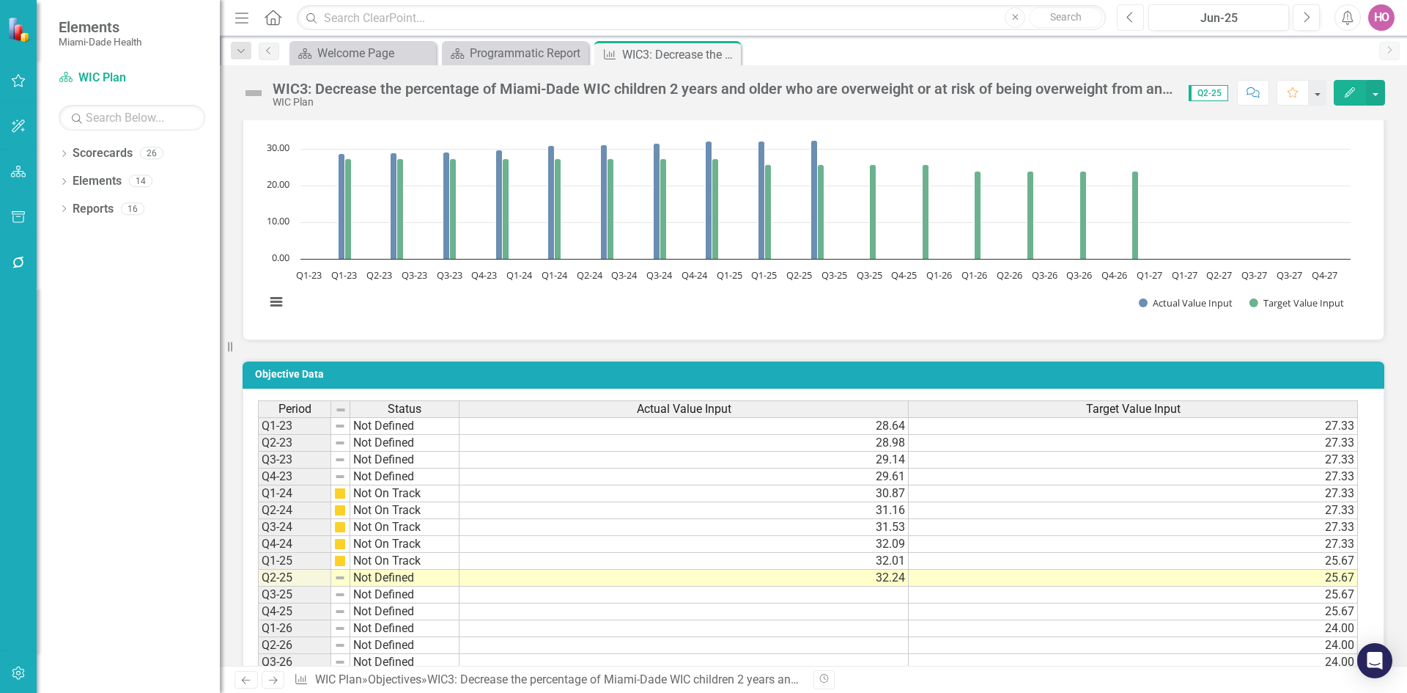
scroll to position [733, 0]
